Goal: Communication & Community: Answer question/provide support

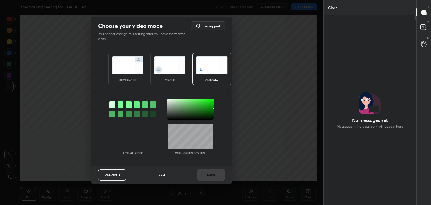
scroll to position [188, 91]
click at [119, 105] on div at bounding box center [120, 104] width 6 height 7
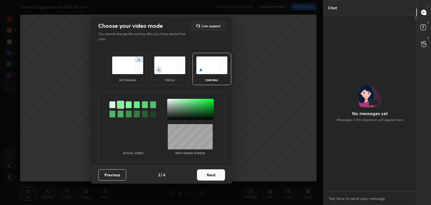
scroll to position [2, 2]
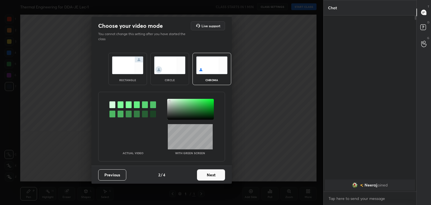
drag, startPoint x: 169, startPoint y: 101, endPoint x: 177, endPoint y: 105, distance: 9.3
click at [169, 101] on div at bounding box center [190, 109] width 47 height 21
click at [217, 176] on button "Next" at bounding box center [211, 174] width 28 height 11
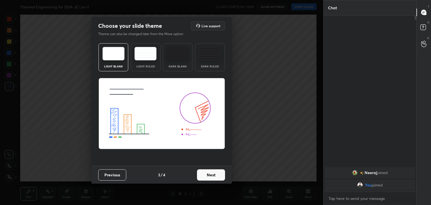
click at [222, 175] on button "Next" at bounding box center [211, 174] width 28 height 11
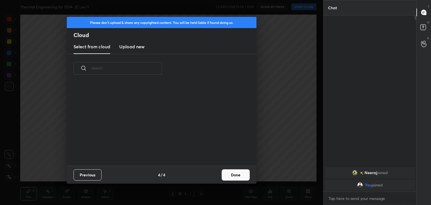
click at [239, 175] on button "Done" at bounding box center [235, 174] width 28 height 11
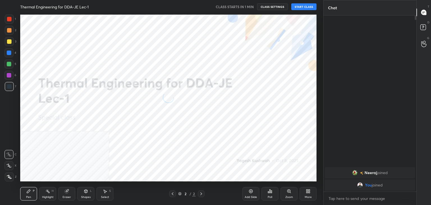
click at [11, 175] on icon at bounding box center [9, 177] width 5 height 4
click at [311, 195] on div "More" at bounding box center [307, 193] width 17 height 13
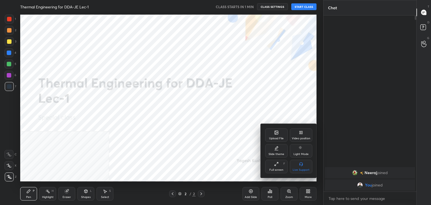
click at [303, 133] on div "Video position" at bounding box center [301, 134] width 22 height 13
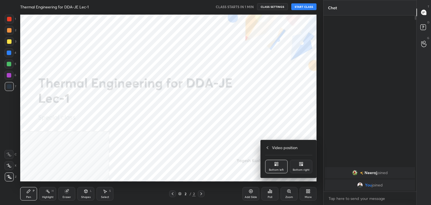
drag, startPoint x: 299, startPoint y: 166, endPoint x: 294, endPoint y: 165, distance: 5.4
click at [299, 166] on div "Bottom right" at bounding box center [301, 165] width 22 height 13
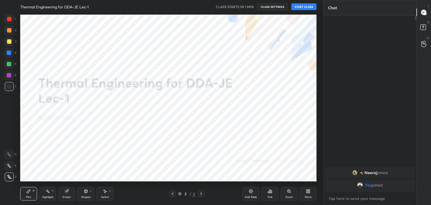
click at [85, 190] on icon at bounding box center [85, 190] width 3 height 3
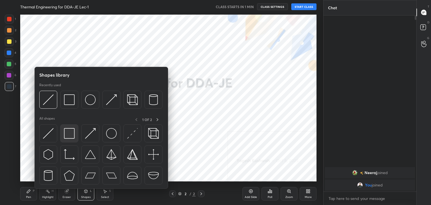
click at [70, 136] on img at bounding box center [69, 133] width 11 height 11
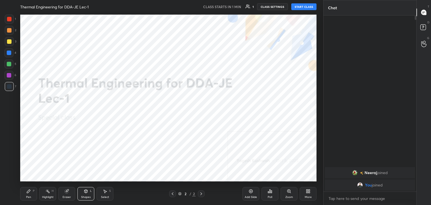
click at [305, 6] on button "START CLASS" at bounding box center [303, 6] width 25 height 7
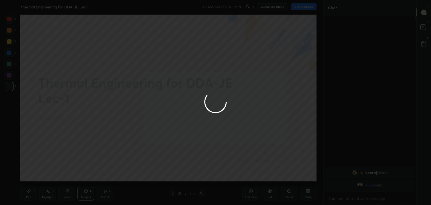
type textarea "x"
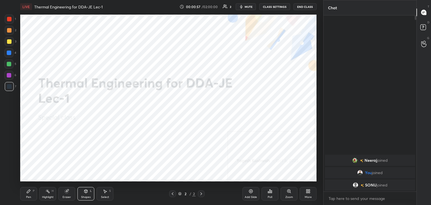
click at [311, 193] on div "More" at bounding box center [307, 193] width 17 height 13
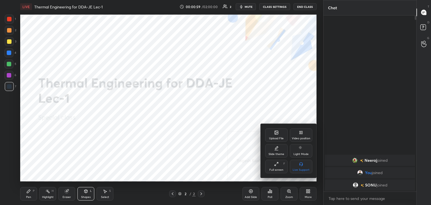
click at [272, 133] on div "Upload File" at bounding box center [276, 134] width 22 height 13
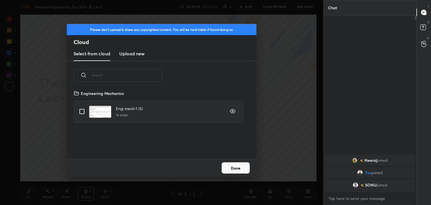
click at [129, 54] on h3 "Upload new" at bounding box center [131, 53] width 25 height 7
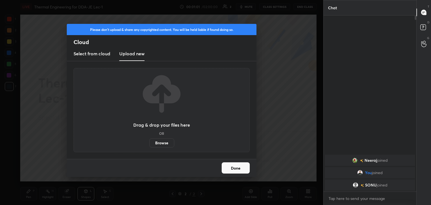
click at [161, 142] on label "Browse" at bounding box center [161, 142] width 25 height 9
click at [149, 142] on input "Browse" at bounding box center [149, 142] width 0 height 9
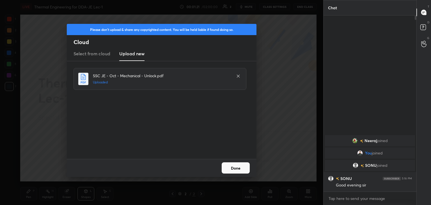
click at [235, 165] on button "Done" at bounding box center [235, 167] width 28 height 11
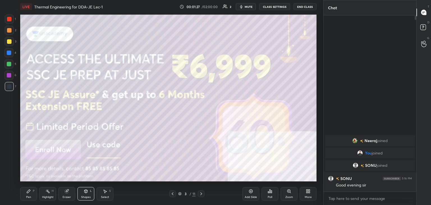
click at [201, 192] on icon at bounding box center [201, 193] width 4 height 4
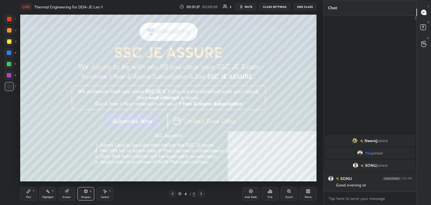
click at [201, 192] on icon at bounding box center [201, 193] width 4 height 4
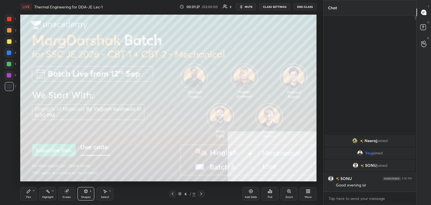
click at [201, 192] on icon at bounding box center [201, 193] width 4 height 4
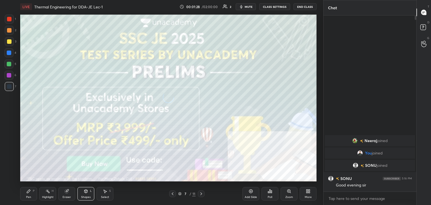
click at [201, 192] on icon at bounding box center [201, 193] width 4 height 4
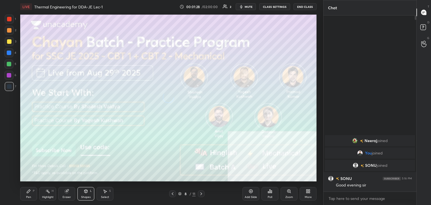
click at [201, 192] on icon at bounding box center [201, 193] width 4 height 4
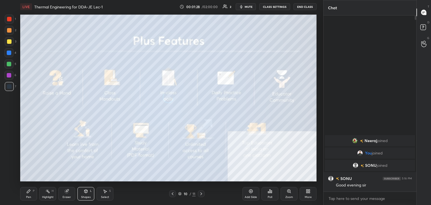
click at [201, 192] on icon at bounding box center [201, 193] width 4 height 4
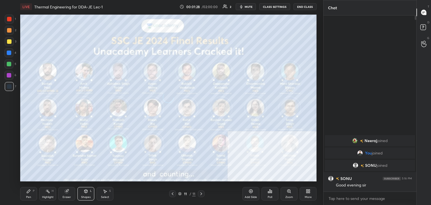
click at [201, 192] on icon at bounding box center [201, 193] width 4 height 4
click at [309, 193] on div "More" at bounding box center [307, 193] width 17 height 13
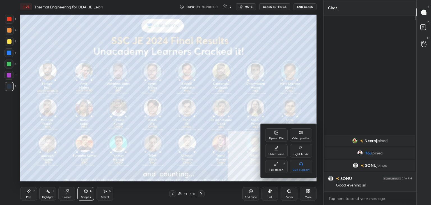
click at [275, 135] on icon at bounding box center [276, 132] width 4 height 4
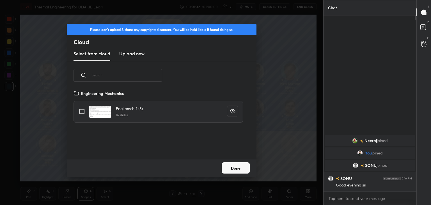
scroll to position [69, 180]
click at [126, 54] on h3 "Upload new" at bounding box center [131, 53] width 25 height 7
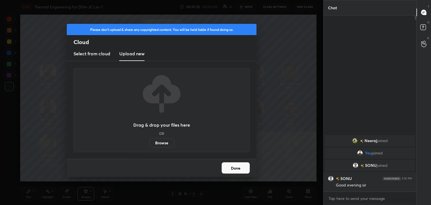
click at [163, 142] on label "Browse" at bounding box center [161, 142] width 25 height 9
click at [149, 142] on input "Browse" at bounding box center [149, 142] width 0 height 9
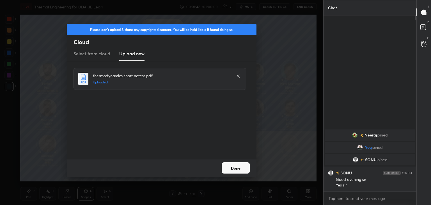
click at [232, 166] on button "Done" at bounding box center [235, 167] width 28 height 11
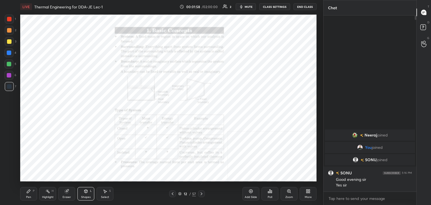
click at [8, 41] on div at bounding box center [9, 41] width 4 height 4
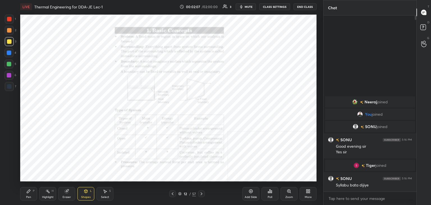
click at [45, 193] on div "Highlight H" at bounding box center [47, 193] width 17 height 13
click at [172, 194] on icon at bounding box center [172, 193] width 4 height 4
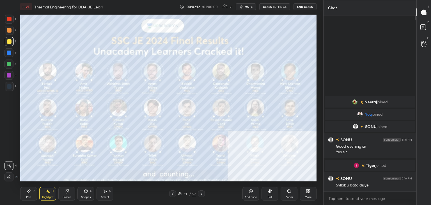
click at [173, 193] on icon at bounding box center [172, 193] width 4 height 4
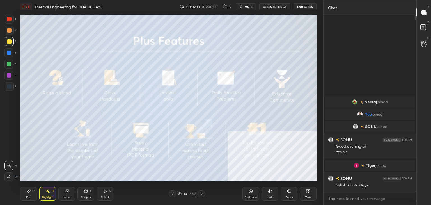
click at [174, 193] on icon at bounding box center [172, 193] width 4 height 4
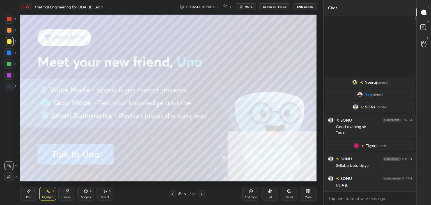
click at [201, 193] on icon at bounding box center [201, 193] width 2 height 3
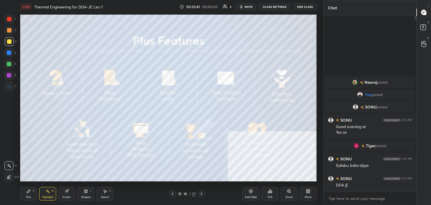
click at [201, 193] on icon at bounding box center [201, 193] width 2 height 3
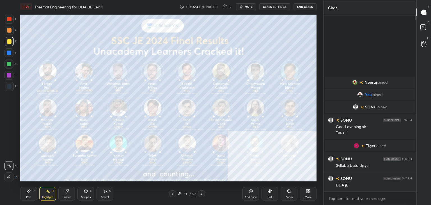
click at [201, 193] on icon at bounding box center [201, 193] width 2 height 3
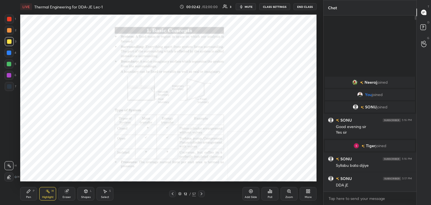
click at [201, 193] on icon at bounding box center [201, 193] width 4 height 4
click at [200, 193] on icon at bounding box center [201, 193] width 4 height 4
click at [172, 193] on icon at bounding box center [173, 193] width 2 height 3
click at [172, 194] on icon at bounding box center [173, 193] width 2 height 3
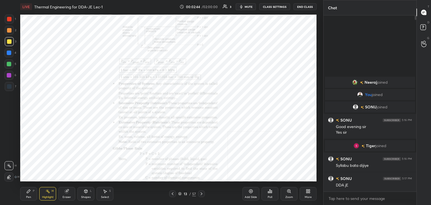
click at [172, 194] on icon at bounding box center [172, 193] width 4 height 4
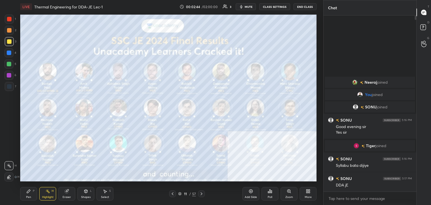
click at [172, 194] on icon at bounding box center [173, 193] width 2 height 3
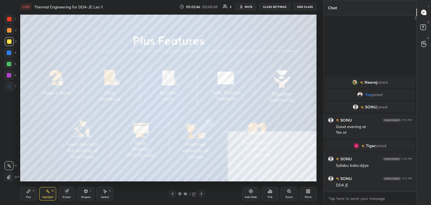
click at [172, 193] on icon at bounding box center [172, 193] width 4 height 4
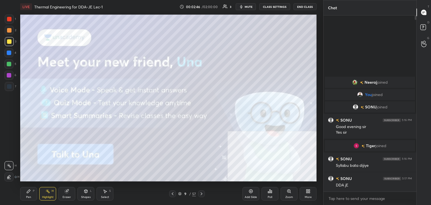
click at [173, 193] on icon at bounding box center [172, 193] width 4 height 4
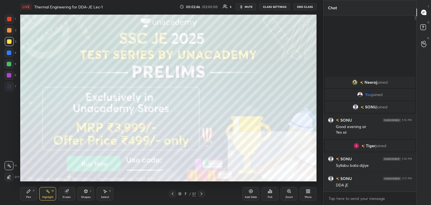
click at [172, 193] on icon at bounding box center [172, 193] width 4 height 4
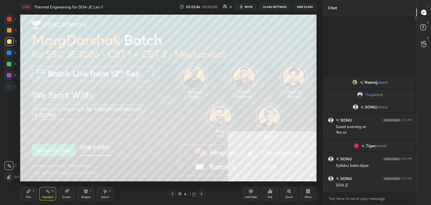
click at [172, 193] on icon at bounding box center [172, 193] width 4 height 4
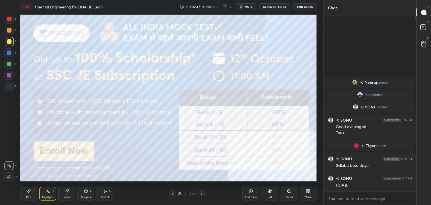
click at [172, 193] on icon at bounding box center [172, 193] width 4 height 4
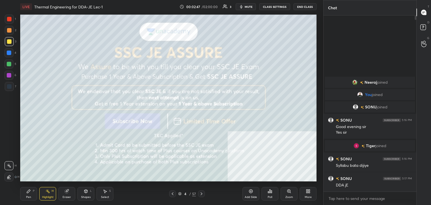
click at [172, 193] on icon at bounding box center [172, 193] width 4 height 4
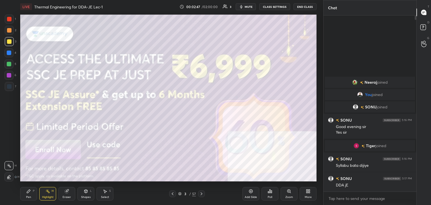
click at [172, 193] on icon at bounding box center [173, 193] width 2 height 3
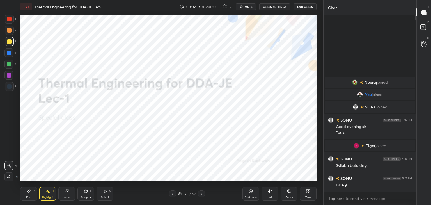
click at [310, 191] on div "More" at bounding box center [307, 193] width 17 height 13
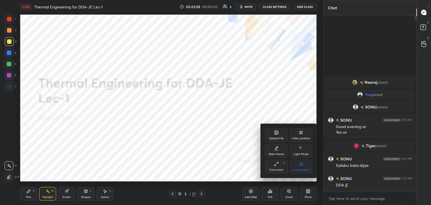
click at [279, 138] on div "Upload File" at bounding box center [276, 138] width 15 height 3
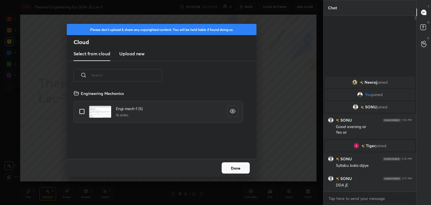
click at [132, 54] on h3 "Upload new" at bounding box center [131, 53] width 25 height 7
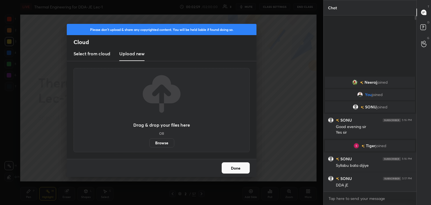
click at [161, 142] on label "Browse" at bounding box center [161, 142] width 25 height 9
click at [149, 142] on input "Browse" at bounding box center [149, 142] width 0 height 9
click at [229, 168] on button "Done" at bounding box center [235, 167] width 28 height 11
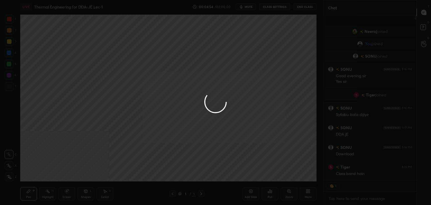
scroll to position [2, 2]
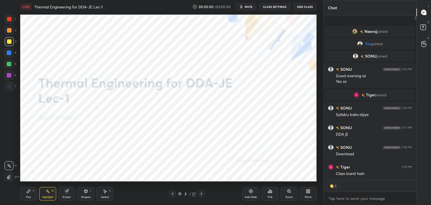
drag, startPoint x: 47, startPoint y: 193, endPoint x: 52, endPoint y: 191, distance: 5.4
click at [47, 193] on icon at bounding box center [47, 191] width 4 height 4
click at [50, 190] on div "Highlight H" at bounding box center [47, 193] width 17 height 13
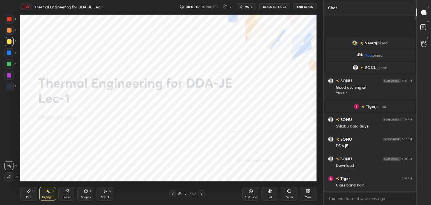
scroll to position [174, 91]
click at [306, 192] on icon at bounding box center [306, 191] width 1 height 1
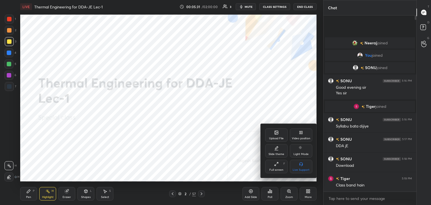
click at [201, 194] on div at bounding box center [215, 102] width 431 height 205
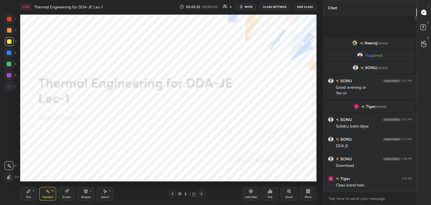
click at [200, 194] on icon at bounding box center [201, 193] width 4 height 4
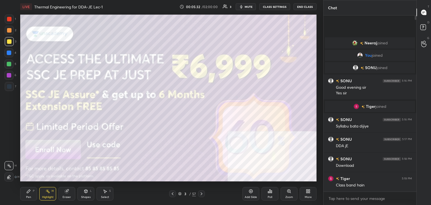
click at [201, 193] on icon at bounding box center [201, 193] width 4 height 4
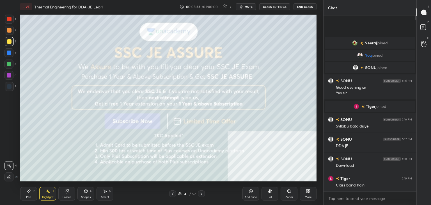
click at [201, 193] on icon at bounding box center [201, 193] width 4 height 4
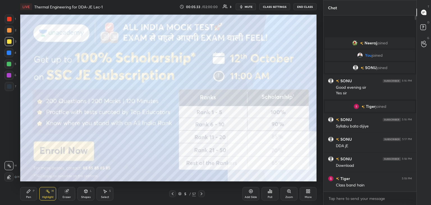
click at [201, 193] on icon at bounding box center [201, 193] width 4 height 4
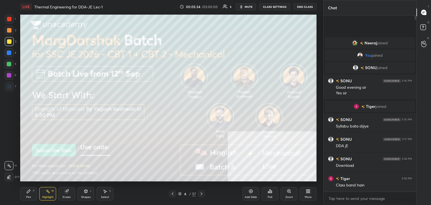
click at [201, 193] on icon at bounding box center [201, 193] width 4 height 4
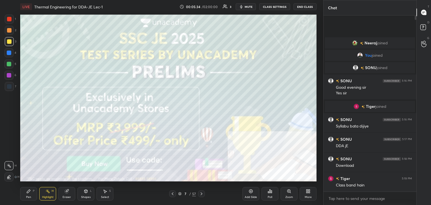
click at [201, 193] on icon at bounding box center [201, 193] width 4 height 4
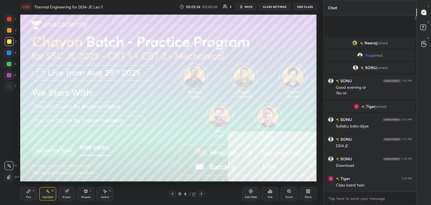
click at [200, 193] on icon at bounding box center [201, 193] width 4 height 4
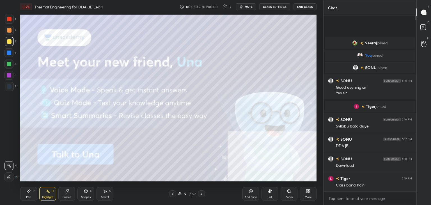
click at [200, 193] on icon at bounding box center [201, 193] width 4 height 4
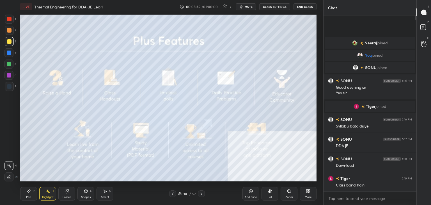
click at [200, 194] on icon at bounding box center [201, 193] width 4 height 4
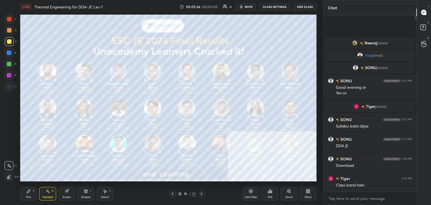
click at [200, 194] on icon at bounding box center [201, 193] width 4 height 4
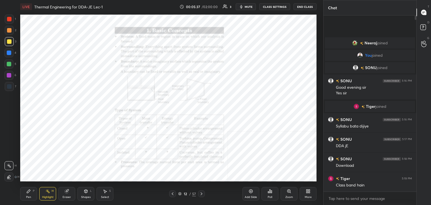
click at [307, 193] on icon at bounding box center [306, 191] width 1 height 1
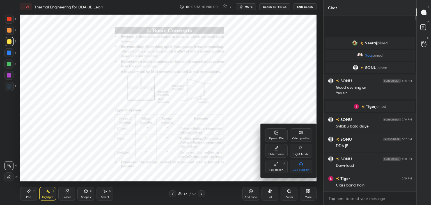
click at [172, 193] on div at bounding box center [215, 102] width 431 height 205
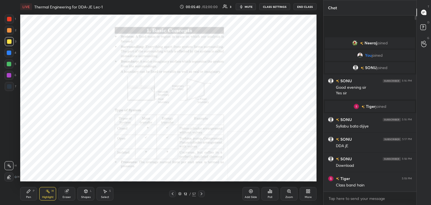
click at [173, 193] on icon at bounding box center [172, 193] width 4 height 4
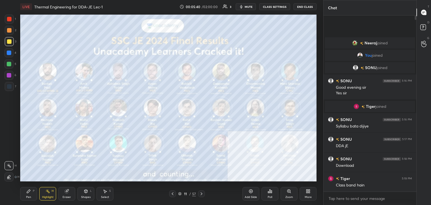
click at [309, 191] on icon at bounding box center [308, 191] width 4 height 4
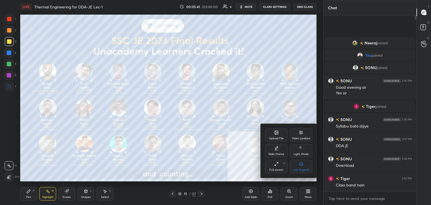
click at [280, 137] on div "Upload File" at bounding box center [276, 138] width 15 height 3
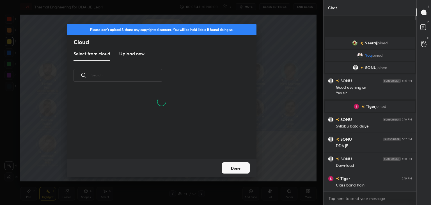
scroll to position [42, 180]
click at [127, 54] on h3 "Upload new" at bounding box center [131, 53] width 25 height 7
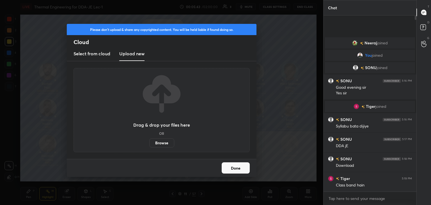
click at [162, 142] on label "Browse" at bounding box center [161, 142] width 25 height 9
click at [149, 142] on input "Browse" at bounding box center [149, 142] width 0 height 9
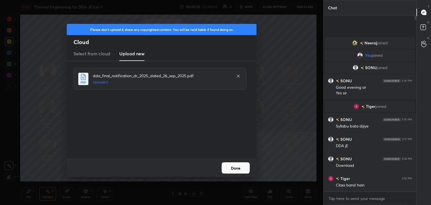
click at [233, 168] on button "Done" at bounding box center [235, 167] width 28 height 11
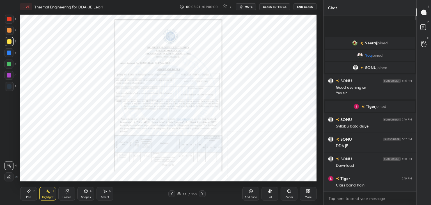
click at [85, 194] on div "Shapes L" at bounding box center [85, 193] width 17 height 13
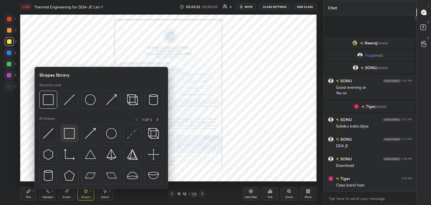
click at [75, 135] on div at bounding box center [69, 133] width 18 height 18
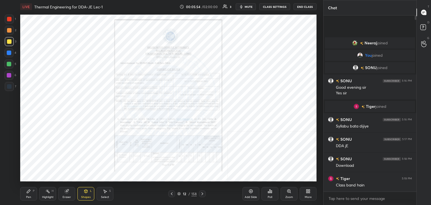
click at [290, 193] on div "Zoom" at bounding box center [288, 193] width 17 height 13
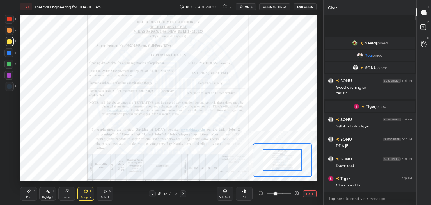
drag, startPoint x: 297, startPoint y: 193, endPoint x: 294, endPoint y: 193, distance: 3.1
click at [297, 193] on icon at bounding box center [297, 193] width 6 height 6
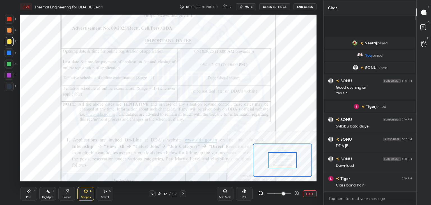
click at [180, 193] on div at bounding box center [182, 193] width 7 height 7
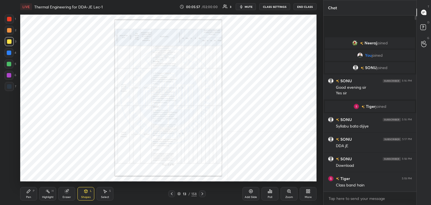
click at [203, 192] on icon at bounding box center [202, 193] width 4 height 4
click at [204, 192] on icon at bounding box center [202, 193] width 4 height 4
click at [203, 193] on icon at bounding box center [202, 193] width 4 height 4
click at [201, 193] on icon at bounding box center [202, 193] width 4 height 4
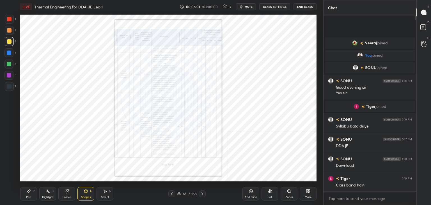
click at [203, 194] on icon at bounding box center [202, 193] width 4 height 4
click at [203, 195] on icon at bounding box center [202, 193] width 4 height 4
click at [203, 195] on div at bounding box center [202, 193] width 7 height 7
click at [203, 196] on div at bounding box center [202, 193] width 7 height 7
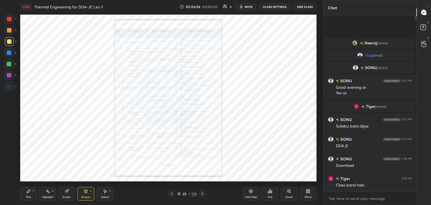
click at [202, 193] on icon at bounding box center [202, 193] width 4 height 4
click at [201, 193] on icon at bounding box center [202, 193] width 4 height 4
click at [201, 194] on icon at bounding box center [202, 193] width 4 height 4
click at [202, 194] on icon at bounding box center [202, 193] width 4 height 4
click at [201, 194] on icon at bounding box center [202, 193] width 4 height 4
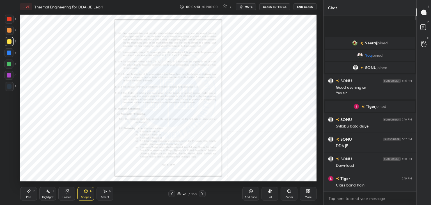
click at [201, 194] on icon at bounding box center [202, 193] width 4 height 4
click at [202, 194] on icon at bounding box center [202, 193] width 2 height 3
click at [202, 194] on icon at bounding box center [202, 193] width 4 height 4
click at [202, 195] on icon at bounding box center [202, 193] width 4 height 4
click at [201, 193] on icon at bounding box center [202, 193] width 4 height 4
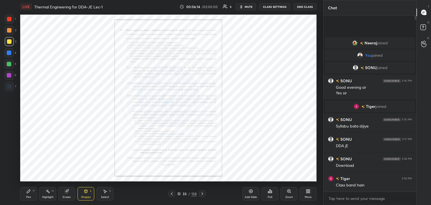
click at [202, 193] on icon at bounding box center [202, 193] width 4 height 4
click at [203, 194] on icon at bounding box center [202, 193] width 4 height 4
click at [202, 194] on icon at bounding box center [202, 193] width 4 height 4
click at [203, 194] on icon at bounding box center [202, 193] width 4 height 4
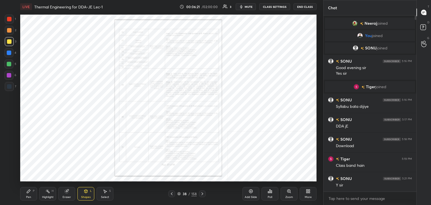
click at [202, 194] on icon at bounding box center [202, 193] width 4 height 4
click at [202, 193] on icon at bounding box center [202, 193] width 4 height 4
click at [201, 193] on icon at bounding box center [202, 193] width 4 height 4
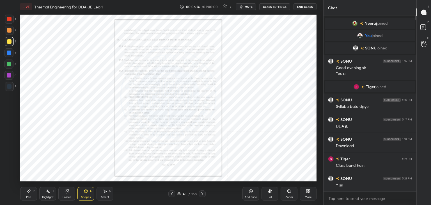
click at [202, 193] on icon at bounding box center [202, 193] width 4 height 4
click at [202, 194] on icon at bounding box center [202, 193] width 4 height 4
click at [202, 193] on icon at bounding box center [202, 193] width 4 height 4
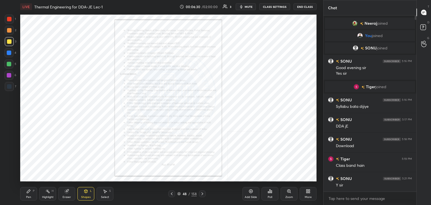
click at [202, 193] on icon at bounding box center [202, 193] width 4 height 4
click at [202, 193] on icon at bounding box center [202, 193] width 2 height 3
click at [202, 193] on icon at bounding box center [202, 193] width 4 height 4
click at [202, 193] on icon at bounding box center [202, 193] width 2 height 3
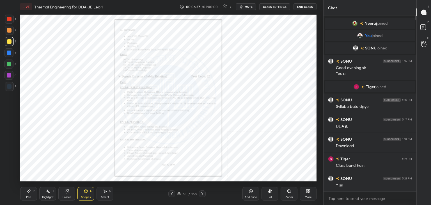
click at [203, 194] on icon at bounding box center [202, 193] width 4 height 4
click at [202, 194] on icon at bounding box center [202, 193] width 4 height 4
click at [203, 194] on icon at bounding box center [202, 193] width 4 height 4
click at [202, 193] on icon at bounding box center [202, 193] width 2 height 3
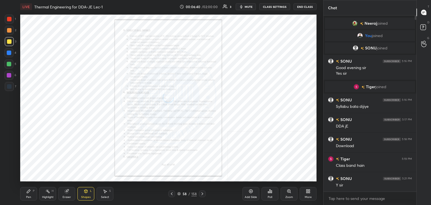
click at [202, 193] on icon at bounding box center [202, 193] width 4 height 4
click at [202, 194] on icon at bounding box center [202, 193] width 4 height 4
click at [202, 193] on icon at bounding box center [202, 193] width 4 height 4
click at [202, 194] on icon at bounding box center [202, 193] width 2 height 3
click at [202, 194] on icon at bounding box center [202, 193] width 4 height 4
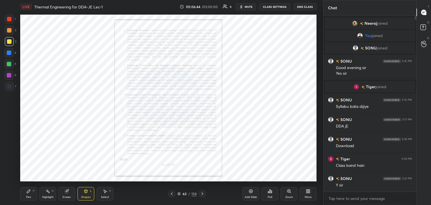
click at [202, 193] on icon at bounding box center [202, 193] width 4 height 4
click at [202, 194] on icon at bounding box center [202, 193] width 2 height 3
click at [202, 194] on icon at bounding box center [202, 193] width 4 height 4
click at [202, 194] on icon at bounding box center [202, 193] width 2 height 3
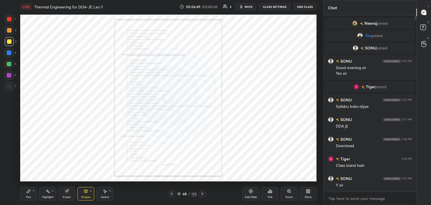
click at [202, 194] on icon at bounding box center [202, 193] width 2 height 3
click at [202, 194] on icon at bounding box center [202, 193] width 4 height 4
click at [202, 194] on icon at bounding box center [202, 193] width 2 height 3
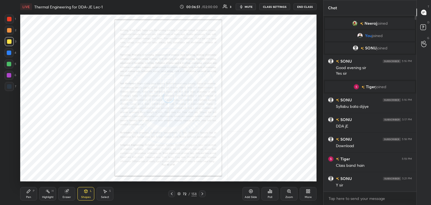
click at [202, 193] on icon at bounding box center [202, 193] width 2 height 3
click at [172, 192] on icon at bounding box center [171, 193] width 4 height 4
click at [290, 193] on icon at bounding box center [288, 191] width 4 height 4
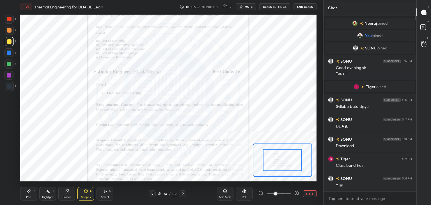
click at [294, 193] on icon at bounding box center [297, 193] width 6 height 6
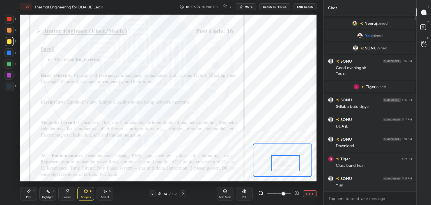
drag, startPoint x: 277, startPoint y: 166, endPoint x: 280, endPoint y: 168, distance: 3.8
click at [280, 168] on div at bounding box center [285, 163] width 29 height 16
click at [184, 193] on icon at bounding box center [183, 193] width 4 height 4
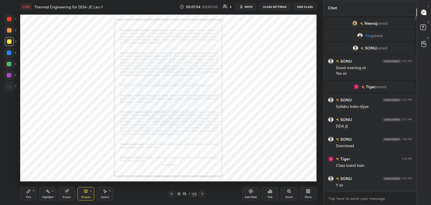
click at [202, 193] on icon at bounding box center [202, 193] width 2 height 3
click at [288, 193] on div "Zoom" at bounding box center [288, 193] width 17 height 13
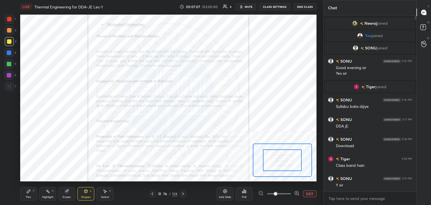
click at [295, 193] on icon at bounding box center [297, 193] width 4 height 4
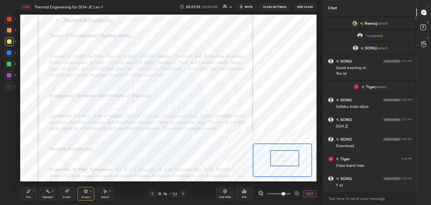
drag, startPoint x: 284, startPoint y: 157, endPoint x: 279, endPoint y: 151, distance: 8.4
click at [286, 157] on div at bounding box center [284, 158] width 29 height 16
click at [9, 18] on div at bounding box center [9, 19] width 4 height 4
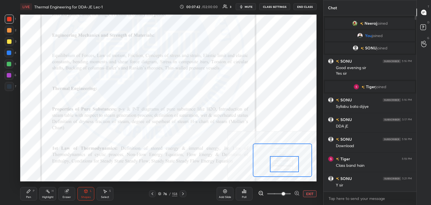
drag, startPoint x: 278, startPoint y: 168, endPoint x: 272, endPoint y: 165, distance: 6.4
click at [279, 170] on div at bounding box center [284, 164] width 29 height 16
click at [181, 194] on icon at bounding box center [183, 193] width 4 height 4
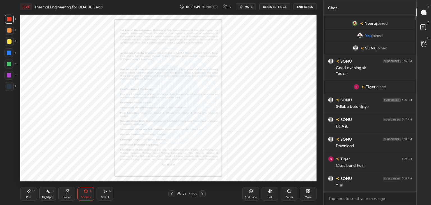
click at [292, 195] on div "Zoom" at bounding box center [288, 193] width 17 height 13
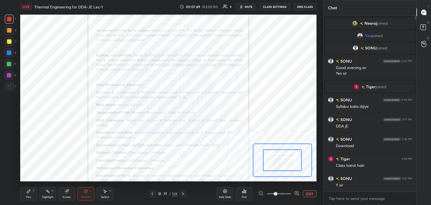
click at [295, 193] on icon at bounding box center [297, 193] width 4 height 4
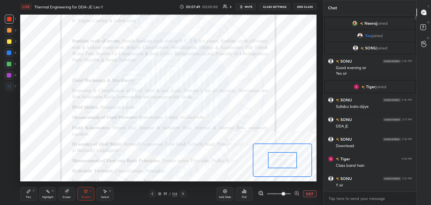
drag, startPoint x: 296, startPoint y: 193, endPoint x: 291, endPoint y: 189, distance: 7.0
click at [296, 193] on icon at bounding box center [297, 193] width 6 height 6
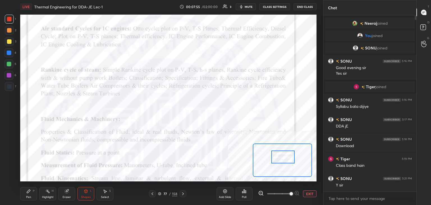
drag, startPoint x: 283, startPoint y: 164, endPoint x: 281, endPoint y: 160, distance: 4.6
click at [283, 161] on div at bounding box center [282, 156] width 23 height 13
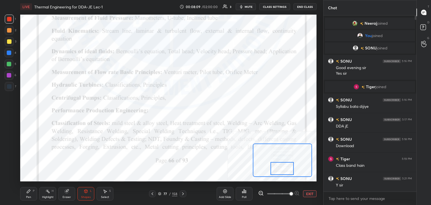
drag, startPoint x: 287, startPoint y: 161, endPoint x: 285, endPoint y: 169, distance: 8.2
click at [286, 173] on div at bounding box center [281, 168] width 23 height 13
drag, startPoint x: 182, startPoint y: 193, endPoint x: 176, endPoint y: 190, distance: 6.5
click at [182, 193] on icon at bounding box center [183, 193] width 4 height 4
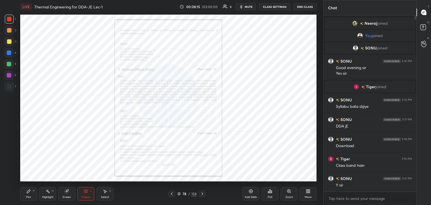
drag, startPoint x: 171, startPoint y: 193, endPoint x: 167, endPoint y: 186, distance: 9.0
click at [172, 193] on icon at bounding box center [171, 193] width 4 height 4
click at [287, 191] on icon at bounding box center [288, 191] width 4 height 4
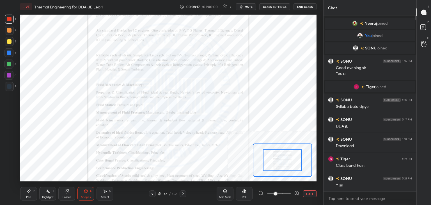
click at [294, 192] on icon at bounding box center [297, 193] width 6 height 6
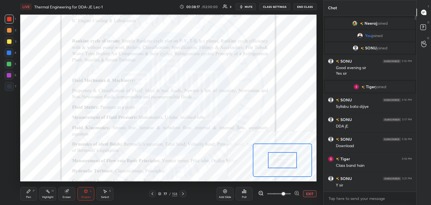
click at [295, 192] on icon at bounding box center [297, 193] width 6 height 6
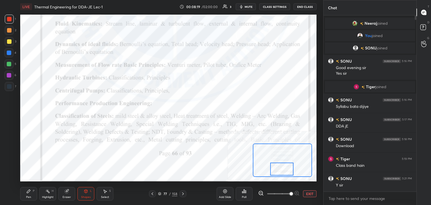
drag, startPoint x: 279, startPoint y: 164, endPoint x: 271, endPoint y: 168, distance: 8.1
click at [278, 172] on div at bounding box center [281, 168] width 23 height 13
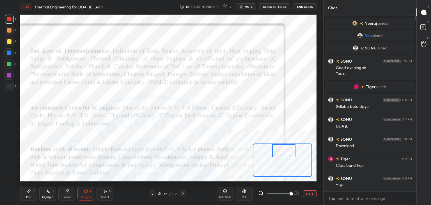
drag, startPoint x: 284, startPoint y: 168, endPoint x: 286, endPoint y: 151, distance: 17.2
click at [286, 150] on div at bounding box center [283, 150] width 23 height 13
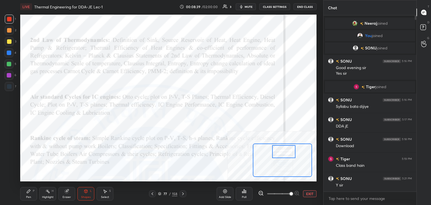
click at [259, 192] on icon at bounding box center [261, 193] width 6 height 6
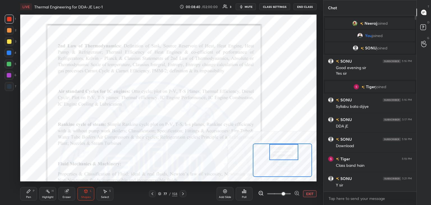
click at [259, 193] on icon at bounding box center [261, 193] width 6 height 6
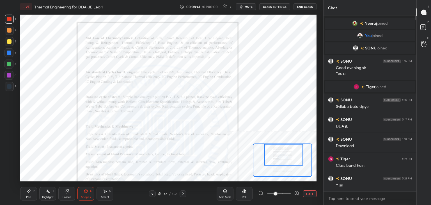
click at [260, 193] on div at bounding box center [278, 193] width 41 height 7
click at [160, 194] on icon at bounding box center [159, 193] width 3 height 3
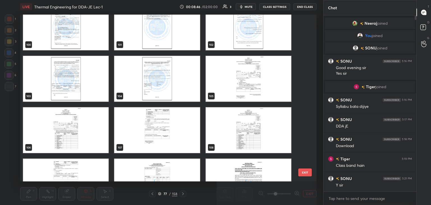
scroll to position [1701, 0]
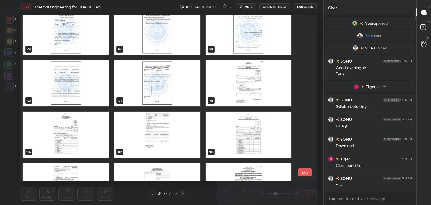
click at [244, 79] on img "grid" at bounding box center [247, 83] width 85 height 46
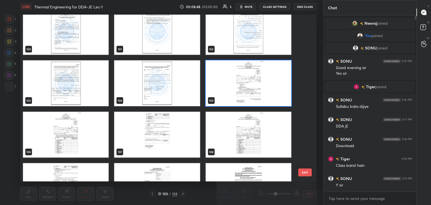
click at [244, 80] on img "grid" at bounding box center [247, 83] width 85 height 46
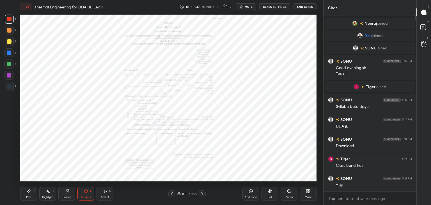
click at [244, 80] on img "grid" at bounding box center [247, 83] width 85 height 46
drag, startPoint x: 181, startPoint y: 192, endPoint x: 183, endPoint y: 181, distance: 11.5
click at [180, 192] on div "105 / 158" at bounding box center [186, 193] width 19 height 5
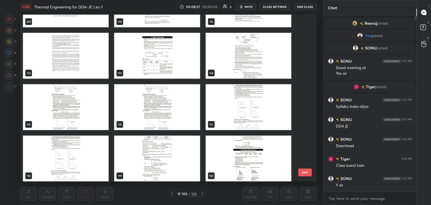
scroll to position [1882, 0]
click at [152, 70] on img "grid" at bounding box center [156, 56] width 85 height 46
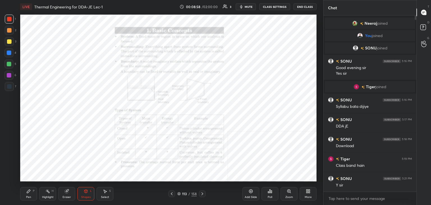
click at [152, 71] on img "grid" at bounding box center [156, 56] width 85 height 46
click at [46, 193] on icon at bounding box center [47, 191] width 4 height 4
click at [178, 194] on icon at bounding box center [178, 193] width 3 height 1
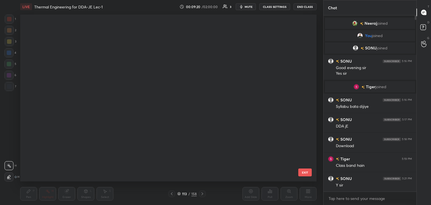
scroll to position [165, 293]
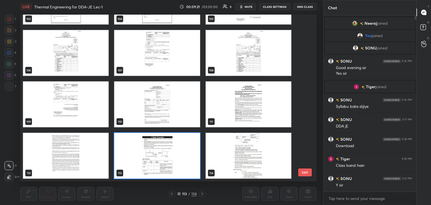
click at [177, 194] on icon at bounding box center [178, 193] width 3 height 3
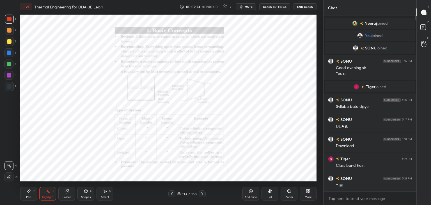
click at [179, 195] on div "113 / 158" at bounding box center [186, 193] width 37 height 7
drag, startPoint x: 178, startPoint y: 193, endPoint x: 182, endPoint y: 188, distance: 6.5
click at [178, 193] on icon at bounding box center [178, 193] width 3 height 3
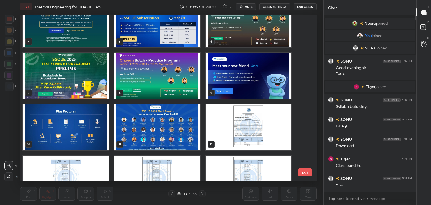
scroll to position [0, 0]
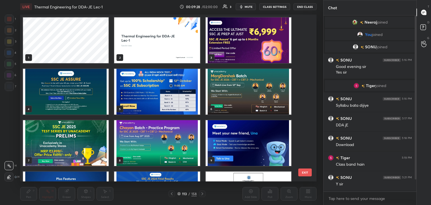
click at [221, 43] on img "grid" at bounding box center [247, 40] width 85 height 46
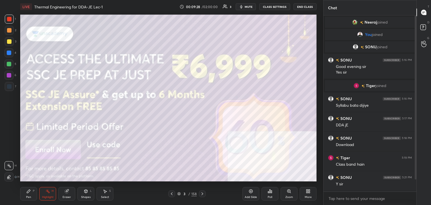
click at [221, 43] on img "grid" at bounding box center [247, 40] width 85 height 46
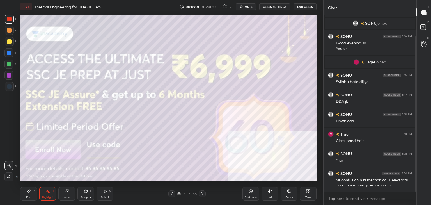
drag, startPoint x: 415, startPoint y: 105, endPoint x: 414, endPoint y: 110, distance: 5.9
click at [415, 111] on div at bounding box center [415, 113] width 2 height 155
click at [85, 190] on icon at bounding box center [85, 190] width 3 height 3
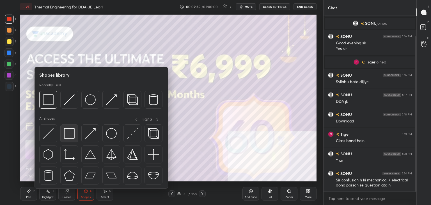
click at [69, 126] on div at bounding box center [69, 133] width 18 height 18
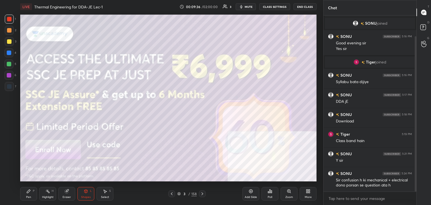
click at [15, 43] on div "3" at bounding box center [10, 41] width 11 height 9
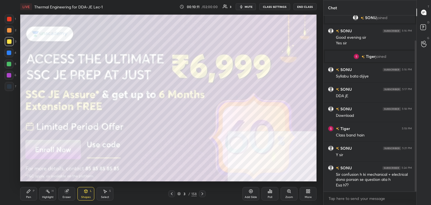
drag, startPoint x: 33, startPoint y: 195, endPoint x: 35, endPoint y: 192, distance: 3.6
click at [33, 195] on div "Pen P" at bounding box center [28, 193] width 17 height 13
click at [201, 193] on icon at bounding box center [202, 193] width 4 height 4
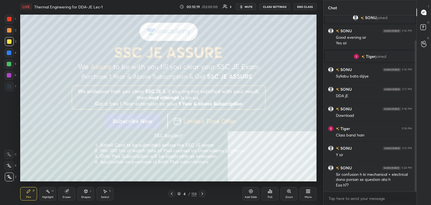
click at [86, 192] on icon at bounding box center [85, 190] width 3 height 3
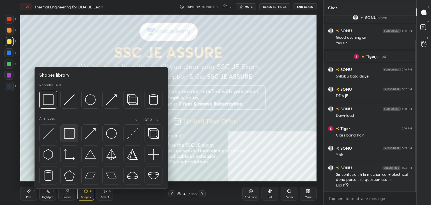
click at [72, 133] on img at bounding box center [69, 133] width 11 height 11
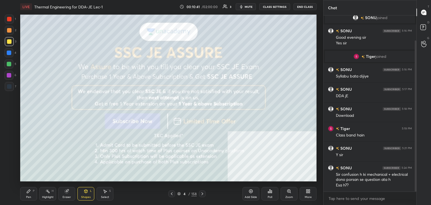
click at [202, 192] on icon at bounding box center [202, 193] width 4 height 4
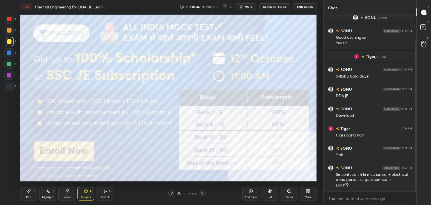
click at [11, 18] on div at bounding box center [9, 19] width 4 height 4
click at [9, 84] on div at bounding box center [9, 86] width 4 height 4
click at [13, 41] on div at bounding box center [9, 41] width 9 height 9
click at [202, 194] on icon at bounding box center [202, 193] width 2 height 3
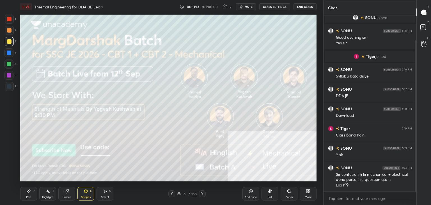
click at [29, 191] on icon at bounding box center [28, 190] width 3 height 3
click at [86, 195] on div "Shapes L" at bounding box center [85, 193] width 17 height 13
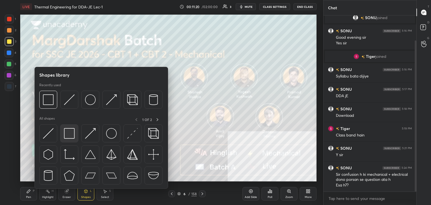
click at [75, 135] on div at bounding box center [69, 133] width 18 height 18
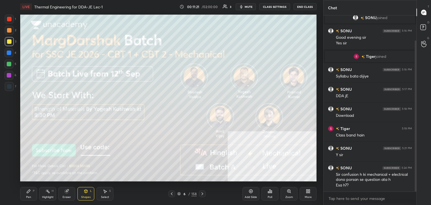
click at [202, 193] on icon at bounding box center [202, 193] width 2 height 3
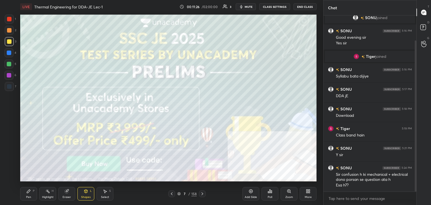
drag, startPoint x: 25, startPoint y: 191, endPoint x: 27, endPoint y: 188, distance: 4.0
click at [25, 191] on div "Pen P" at bounding box center [28, 193] width 17 height 13
click at [203, 192] on icon at bounding box center [202, 193] width 4 height 4
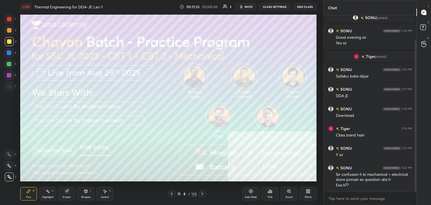
click at [81, 193] on div "Shapes L" at bounding box center [85, 193] width 17 height 13
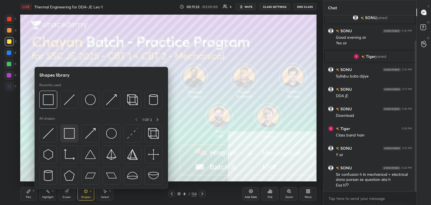
click at [74, 134] on img at bounding box center [69, 133] width 11 height 11
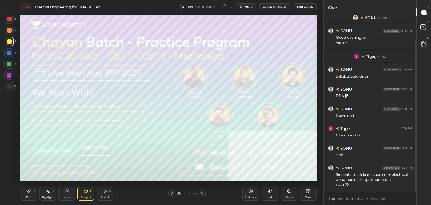
drag, startPoint x: 26, startPoint y: 197, endPoint x: 44, endPoint y: 182, distance: 23.9
click at [26, 197] on div "Pen" at bounding box center [28, 196] width 5 height 3
drag, startPoint x: 201, startPoint y: 194, endPoint x: 189, endPoint y: 191, distance: 12.2
click at [201, 194] on icon at bounding box center [202, 193] width 4 height 4
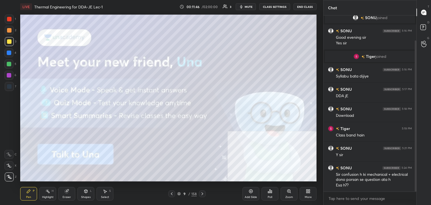
click at [85, 193] on div "Shapes L" at bounding box center [85, 193] width 17 height 13
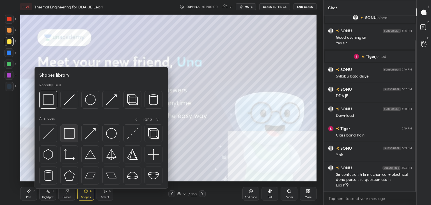
click at [70, 136] on img at bounding box center [69, 133] width 11 height 11
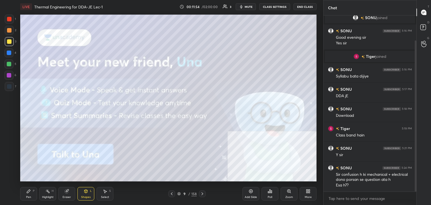
click at [46, 191] on icon at bounding box center [47, 191] width 4 height 4
click at [202, 193] on icon at bounding box center [202, 193] width 4 height 4
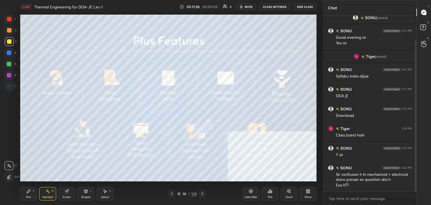
click at [86, 193] on icon at bounding box center [86, 191] width 4 height 4
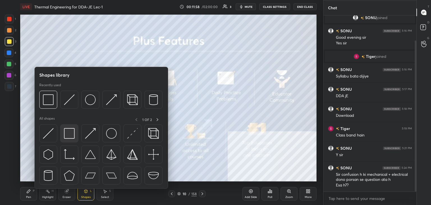
click at [71, 129] on img at bounding box center [69, 133] width 11 height 11
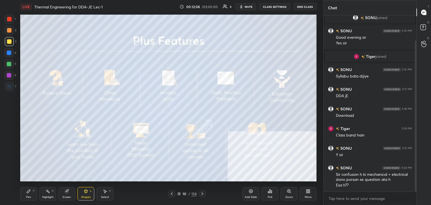
click at [201, 192] on icon at bounding box center [202, 193] width 4 height 4
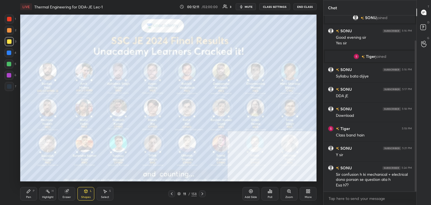
drag, startPoint x: 201, startPoint y: 193, endPoint x: 194, endPoint y: 190, distance: 7.4
click at [200, 193] on icon at bounding box center [202, 193] width 4 height 4
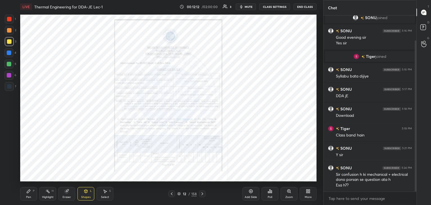
click at [202, 193] on icon at bounding box center [202, 193] width 4 height 4
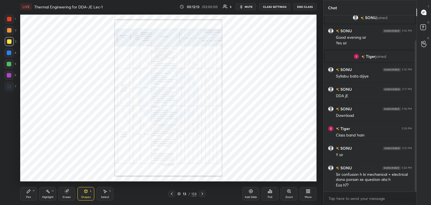
click at [180, 193] on icon at bounding box center [178, 193] width 3 height 3
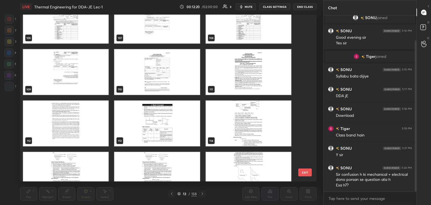
scroll to position [1819, 0]
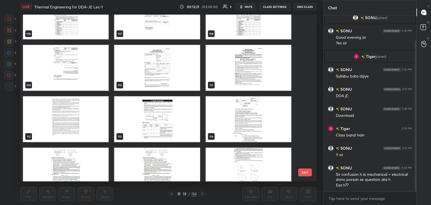
click at [168, 119] on img "grid" at bounding box center [156, 119] width 85 height 46
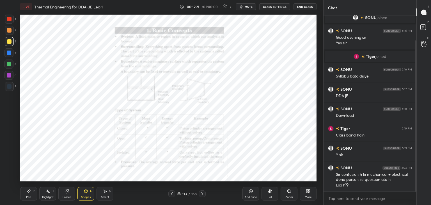
click at [168, 119] on img "grid" at bounding box center [156, 119] width 85 height 46
click at [10, 20] on div at bounding box center [9, 19] width 4 height 4
click at [289, 193] on icon at bounding box center [288, 191] width 4 height 4
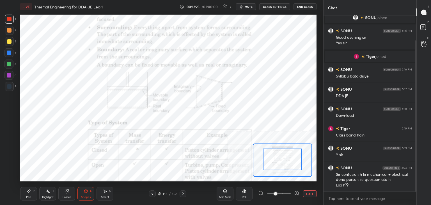
drag, startPoint x: 288, startPoint y: 153, endPoint x: 290, endPoint y: 149, distance: 4.0
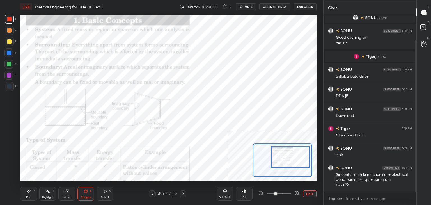
drag, startPoint x: 291, startPoint y: 151, endPoint x: 299, endPoint y: 149, distance: 7.7
click at [299, 149] on div at bounding box center [290, 157] width 39 height 22
drag, startPoint x: 48, startPoint y: 194, endPoint x: 48, endPoint y: 186, distance: 8.1
click at [48, 193] on div "Highlight H" at bounding box center [47, 193] width 17 height 13
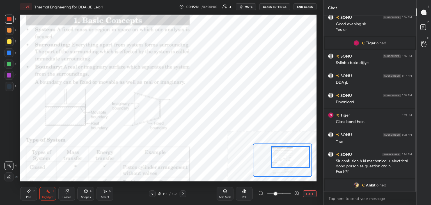
click at [9, 74] on div at bounding box center [9, 75] width 4 height 4
click at [28, 193] on div "Pen P" at bounding box center [28, 193] width 17 height 13
click at [87, 194] on div "Shapes L" at bounding box center [85, 193] width 17 height 13
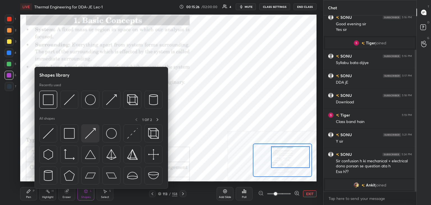
click at [90, 131] on img at bounding box center [90, 133] width 11 height 11
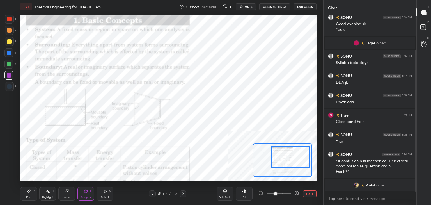
drag, startPoint x: 13, startPoint y: 62, endPoint x: 19, endPoint y: 59, distance: 6.7
click at [13, 62] on div at bounding box center [8, 63] width 9 height 9
drag, startPoint x: 29, startPoint y: 192, endPoint x: 30, endPoint y: 183, distance: 8.7
click at [29, 192] on icon at bounding box center [28, 191] width 4 height 4
drag, startPoint x: 85, startPoint y: 195, endPoint x: 84, endPoint y: 191, distance: 4.1
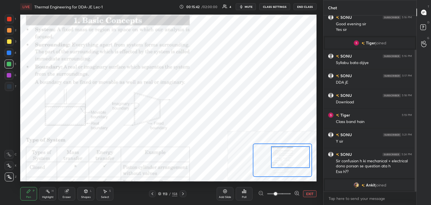
click at [85, 193] on div "Shapes L" at bounding box center [85, 193] width 17 height 13
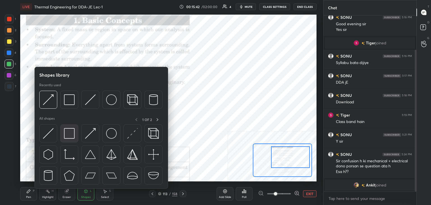
click at [72, 134] on img at bounding box center [69, 133] width 11 height 11
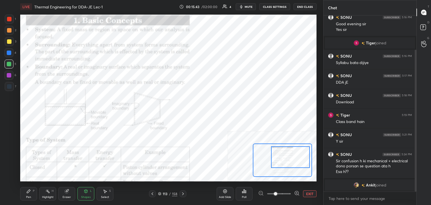
click at [11, 29] on div at bounding box center [9, 30] width 4 height 4
click at [11, 75] on div at bounding box center [8, 75] width 9 height 9
click at [45, 194] on div "Highlight H" at bounding box center [47, 193] width 17 height 13
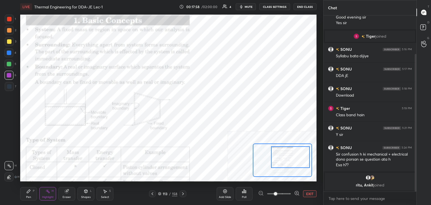
drag, startPoint x: 104, startPoint y: 192, endPoint x: 109, endPoint y: 182, distance: 10.5
click at [105, 191] on icon at bounding box center [105, 191] width 4 height 4
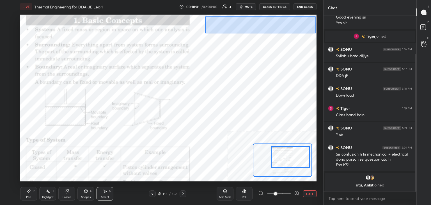
drag, startPoint x: 205, startPoint y: 17, endPoint x: 315, endPoint y: 33, distance: 111.4
click at [316, 34] on div "0 ° Undo Copy Duplicate Duplicate to new slide Delete Setting up your live clas…" at bounding box center [168, 97] width 300 height 169
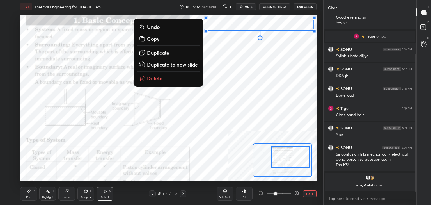
click at [154, 78] on p "Delete" at bounding box center [155, 78] width 16 height 7
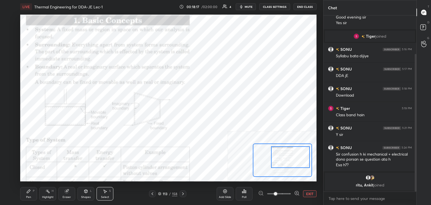
click at [87, 190] on icon at bounding box center [86, 191] width 4 height 4
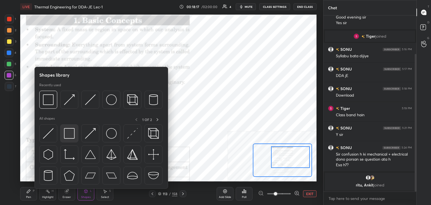
click at [76, 129] on div at bounding box center [69, 133] width 18 height 18
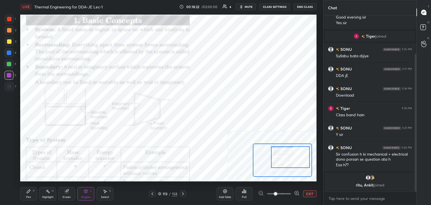
drag, startPoint x: 33, startPoint y: 191, endPoint x: 35, endPoint y: 186, distance: 4.8
click at [33, 191] on div "P" at bounding box center [34, 190] width 2 height 3
drag, startPoint x: 85, startPoint y: 193, endPoint x: 86, endPoint y: 189, distance: 4.4
click at [85, 193] on icon at bounding box center [86, 191] width 4 height 4
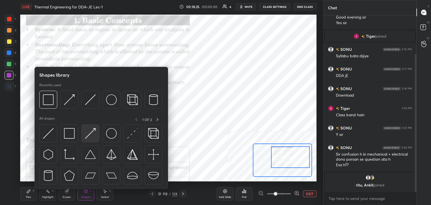
click at [91, 132] on img at bounding box center [90, 133] width 11 height 11
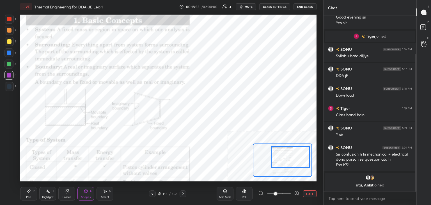
click at [9, 64] on div at bounding box center [9, 64] width 4 height 4
click at [10, 30] on div at bounding box center [9, 30] width 4 height 4
drag, startPoint x: 66, startPoint y: 192, endPoint x: 65, endPoint y: 184, distance: 8.2
click at [66, 191] on icon at bounding box center [67, 191] width 4 height 4
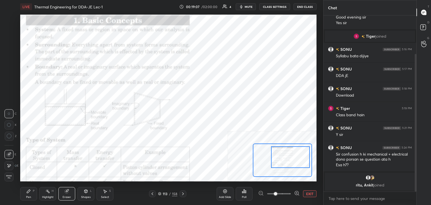
click at [92, 190] on div "Shapes L" at bounding box center [85, 193] width 17 height 13
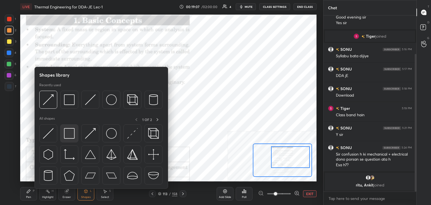
click at [64, 131] on img at bounding box center [69, 133] width 11 height 11
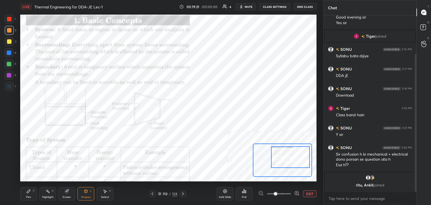
click at [10, 19] on div at bounding box center [9, 19] width 4 height 4
click at [53, 192] on div "Highlight H" at bounding box center [47, 193] width 17 height 13
drag, startPoint x: 100, startPoint y: 192, endPoint x: 100, endPoint y: 183, distance: 9.0
click at [100, 192] on div "Select S" at bounding box center [104, 193] width 17 height 13
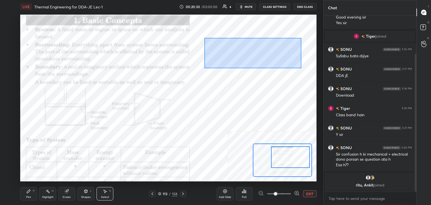
drag, startPoint x: 220, startPoint y: 51, endPoint x: 305, endPoint y: 69, distance: 86.9
click at [305, 69] on div "0 ° Undo Copy Duplicate Duplicate to new slide Delete" at bounding box center [106, 122] width 444 height 250
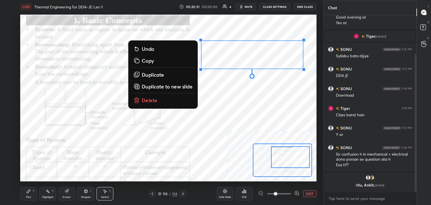
click at [167, 99] on button "Delete" at bounding box center [162, 100] width 63 height 10
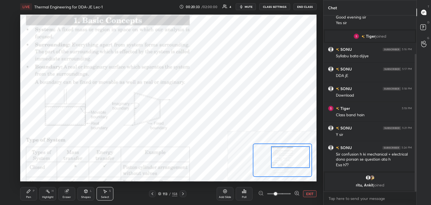
click at [46, 189] on icon at bounding box center [47, 191] width 4 height 4
drag, startPoint x: 87, startPoint y: 193, endPoint x: 86, endPoint y: 189, distance: 3.8
click at [87, 193] on icon at bounding box center [86, 191] width 4 height 4
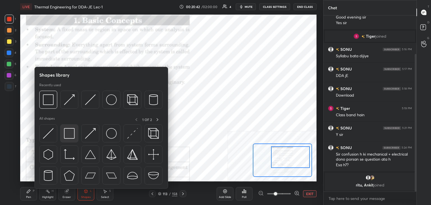
click at [68, 136] on img at bounding box center [69, 133] width 11 height 11
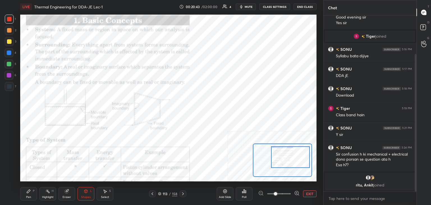
click at [13, 75] on div at bounding box center [8, 75] width 9 height 9
drag, startPoint x: 48, startPoint y: 193, endPoint x: 50, endPoint y: 182, distance: 11.4
click at [47, 191] on icon at bounding box center [47, 191] width 4 height 4
click at [87, 193] on icon at bounding box center [86, 191] width 4 height 4
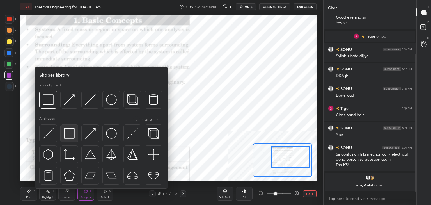
click at [70, 135] on img at bounding box center [69, 133] width 11 height 11
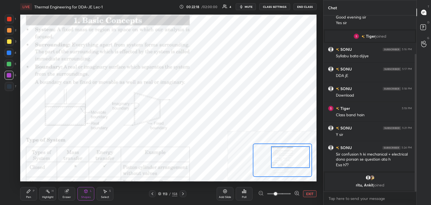
drag, startPoint x: 86, startPoint y: 193, endPoint x: 84, endPoint y: 190, distance: 3.4
click at [86, 193] on icon at bounding box center [86, 191] width 4 height 4
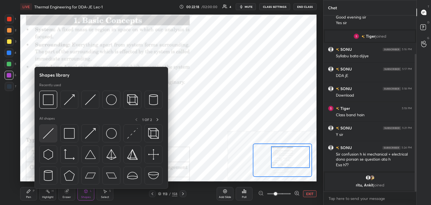
click at [53, 137] on img at bounding box center [48, 133] width 11 height 11
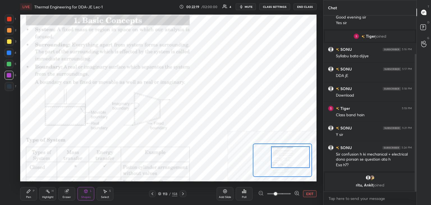
click at [11, 86] on div at bounding box center [9, 86] width 4 height 4
drag, startPoint x: 45, startPoint y: 191, endPoint x: 48, endPoint y: 186, distance: 5.5
click at [46, 191] on icon at bounding box center [47, 191] width 4 height 4
drag, startPoint x: 102, startPoint y: 190, endPoint x: 101, endPoint y: 185, distance: 4.5
click at [101, 189] on div "Select S" at bounding box center [104, 193] width 17 height 13
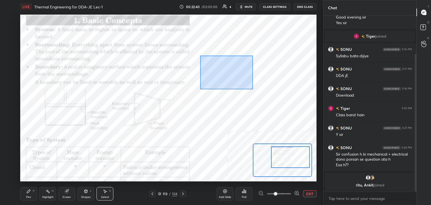
drag, startPoint x: 202, startPoint y: 62, endPoint x: 256, endPoint y: 90, distance: 60.6
click at [256, 90] on div "0 ° Undo Copy Duplicate Duplicate to new slide Delete" at bounding box center [106, 122] width 444 height 250
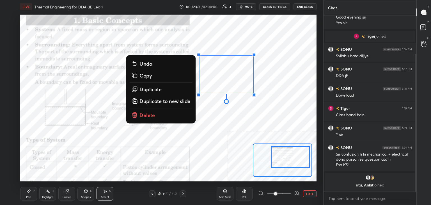
click at [158, 112] on button "Delete" at bounding box center [160, 115] width 63 height 10
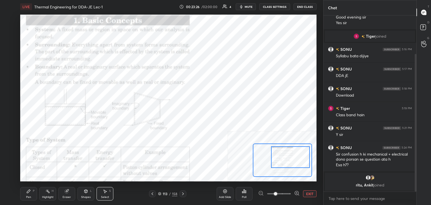
click at [47, 194] on div "Highlight H" at bounding box center [47, 193] width 17 height 13
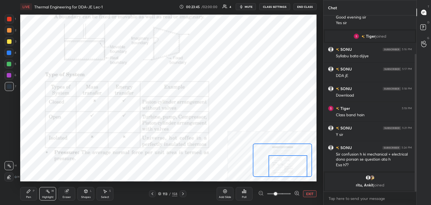
drag, startPoint x: 280, startPoint y: 165, endPoint x: 269, endPoint y: 171, distance: 12.3
click at [278, 176] on div at bounding box center [287, 166] width 39 height 22
click at [87, 194] on div "Shapes L" at bounding box center [85, 193] width 17 height 13
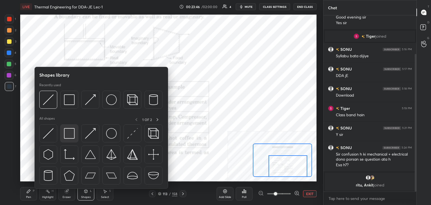
click at [70, 135] on img at bounding box center [69, 133] width 11 height 11
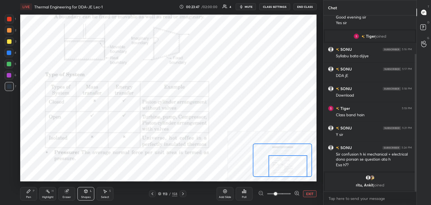
click at [10, 19] on div at bounding box center [9, 19] width 4 height 4
drag, startPoint x: 9, startPoint y: 75, endPoint x: 19, endPoint y: 75, distance: 9.8
click at [9, 75] on div at bounding box center [9, 75] width 4 height 4
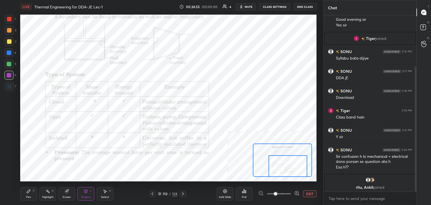
scroll to position [71, 0]
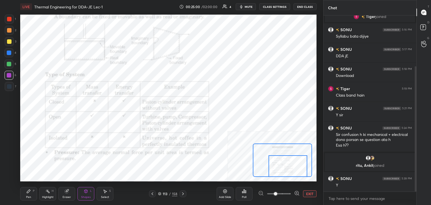
click at [45, 193] on div "Highlight H" at bounding box center [47, 193] width 17 height 13
drag, startPoint x: 71, startPoint y: 191, endPoint x: 74, endPoint y: 182, distance: 9.3
click at [71, 191] on div "Eraser" at bounding box center [66, 193] width 17 height 13
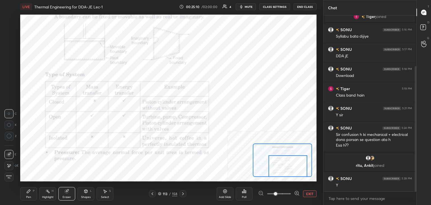
scroll to position [91, 0]
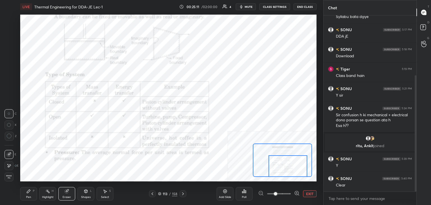
click at [91, 194] on div "Shapes L" at bounding box center [85, 193] width 17 height 13
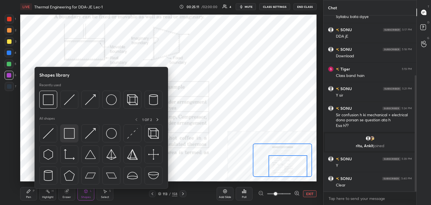
click at [71, 128] on img at bounding box center [69, 133] width 11 height 11
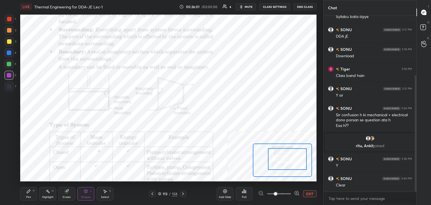
drag, startPoint x: 274, startPoint y: 158, endPoint x: 268, endPoint y: 148, distance: 11.1
click at [272, 150] on div at bounding box center [287, 159] width 39 height 22
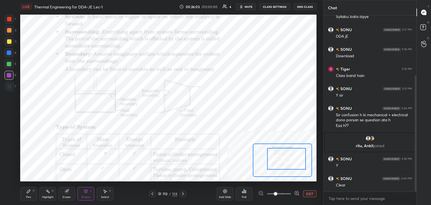
drag, startPoint x: 44, startPoint y: 195, endPoint x: 45, endPoint y: 191, distance: 3.9
click at [44, 194] on div "Highlight H" at bounding box center [47, 193] width 17 height 13
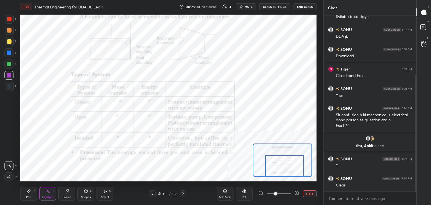
drag, startPoint x: 281, startPoint y: 164, endPoint x: 279, endPoint y: 174, distance: 9.7
click at [279, 174] on div at bounding box center [284, 166] width 39 height 22
click at [307, 192] on button "EXIT" at bounding box center [309, 193] width 13 height 7
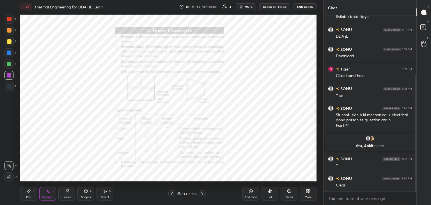
scroll to position [110, 0]
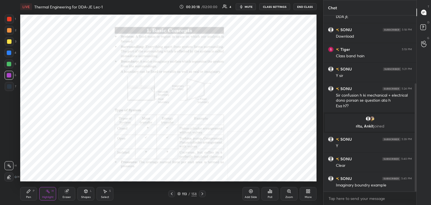
click at [84, 195] on div "Shapes L" at bounding box center [85, 193] width 17 height 13
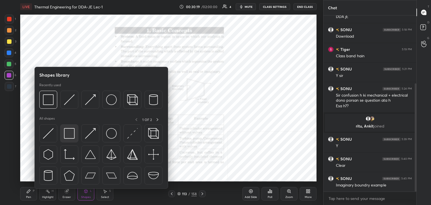
click at [70, 135] on img at bounding box center [69, 133] width 11 height 11
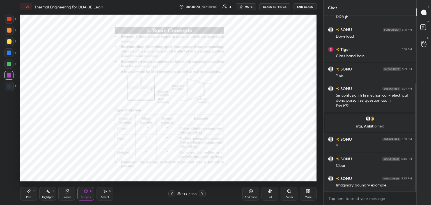
drag, startPoint x: 8, startPoint y: 85, endPoint x: 18, endPoint y: 96, distance: 15.1
click at [8, 85] on div at bounding box center [9, 86] width 4 height 4
click at [81, 192] on div "Shapes L" at bounding box center [85, 193] width 17 height 13
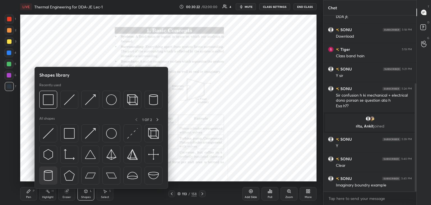
click at [52, 173] on img at bounding box center [48, 175] width 11 height 11
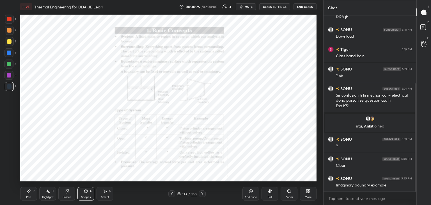
click at [50, 193] on div "Highlight H" at bounding box center [47, 193] width 17 height 13
click at [100, 188] on div "Select S" at bounding box center [104, 193] width 17 height 13
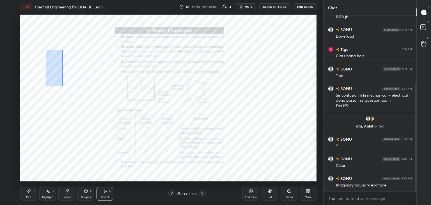
drag, startPoint x: 52, startPoint y: 66, endPoint x: 86, endPoint y: 136, distance: 77.7
click at [86, 136] on div "0 ° Undo Copy Duplicate Duplicate to new slide Delete" at bounding box center [168, 98] width 296 height 166
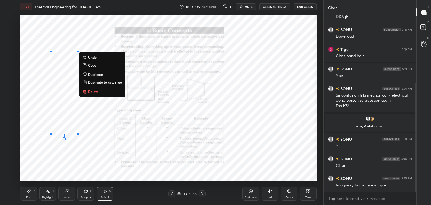
click at [93, 91] on p "Delete" at bounding box center [93, 91] width 10 height 4
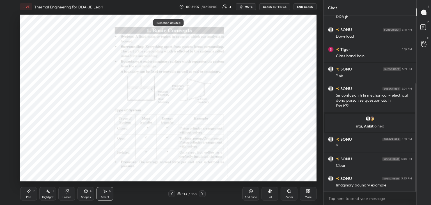
click at [51, 192] on div "Highlight H" at bounding box center [47, 193] width 17 height 13
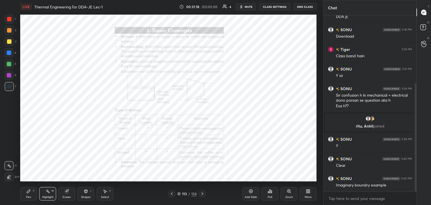
scroll to position [130, 0]
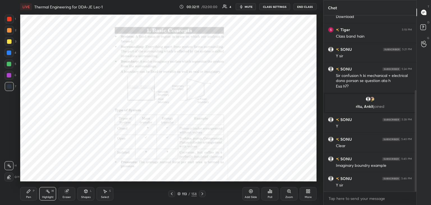
click at [201, 193] on icon at bounding box center [202, 193] width 4 height 4
click at [292, 193] on div "Zoom" at bounding box center [288, 193] width 17 height 13
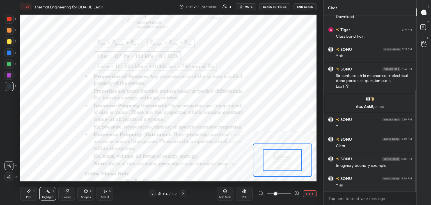
drag, startPoint x: 292, startPoint y: 193, endPoint x: 296, endPoint y: 193, distance: 4.5
click at [296, 193] on icon at bounding box center [297, 193] width 6 height 6
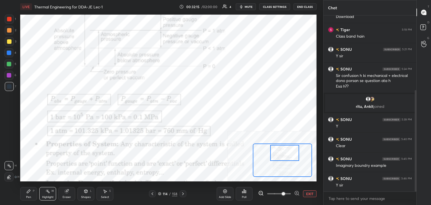
drag, startPoint x: 284, startPoint y: 153, endPoint x: 286, endPoint y: 149, distance: 5.0
click at [286, 148] on div at bounding box center [284, 153] width 29 height 16
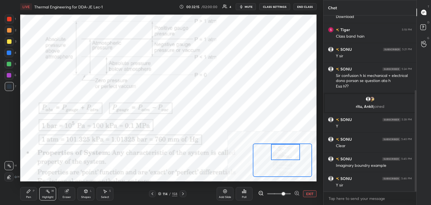
drag, startPoint x: 287, startPoint y: 151, endPoint x: 282, endPoint y: 144, distance: 8.2
click at [287, 146] on div at bounding box center [285, 152] width 29 height 16
click at [80, 192] on div "Shapes L" at bounding box center [85, 193] width 17 height 13
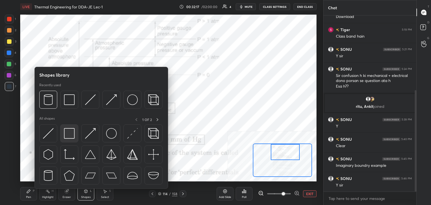
click at [61, 133] on div at bounding box center [69, 133] width 18 height 18
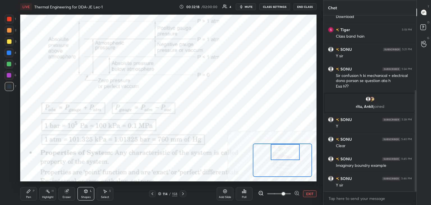
click at [10, 74] on div at bounding box center [9, 75] width 4 height 4
click at [12, 85] on div at bounding box center [9, 86] width 9 height 9
click at [50, 193] on div "Highlight H" at bounding box center [47, 193] width 17 height 13
drag, startPoint x: 100, startPoint y: 193, endPoint x: 104, endPoint y: 184, distance: 10.3
click at [100, 193] on div "Select S" at bounding box center [104, 193] width 17 height 13
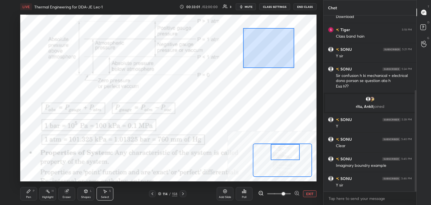
drag, startPoint x: 243, startPoint y: 28, endPoint x: 294, endPoint y: 68, distance: 64.5
click at [294, 68] on div "0 ° Undo Copy Duplicate Duplicate to new slide Delete" at bounding box center [140, 181] width 592 height 333
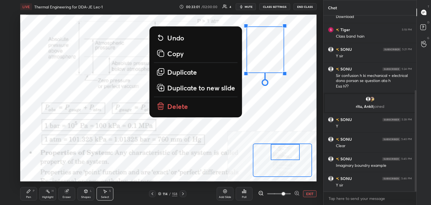
click at [181, 107] on p "Delete" at bounding box center [177, 106] width 21 height 9
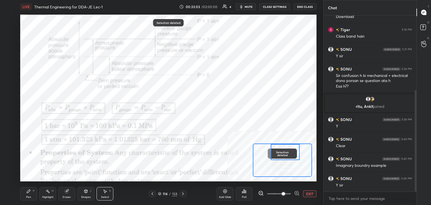
drag, startPoint x: 249, startPoint y: 6, endPoint x: 239, endPoint y: 16, distance: 13.9
click at [249, 6] on span "mute" at bounding box center [248, 7] width 8 height 4
click at [246, 6] on span "unmute" at bounding box center [248, 7] width 12 height 4
drag, startPoint x: 249, startPoint y: 7, endPoint x: 246, endPoint y: 17, distance: 10.3
click at [249, 7] on span "mute" at bounding box center [248, 7] width 8 height 4
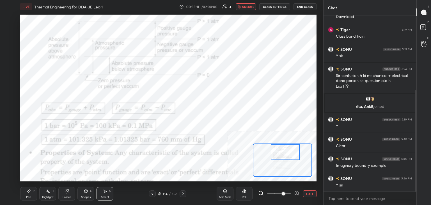
click at [244, 193] on div "Poll" at bounding box center [243, 193] width 17 height 13
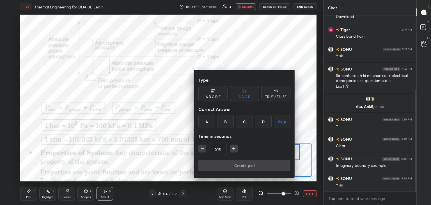
click at [261, 120] on div "D" at bounding box center [263, 121] width 17 height 13
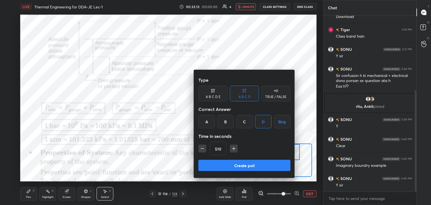
click at [237, 170] on button "Create poll" at bounding box center [244, 164] width 92 height 11
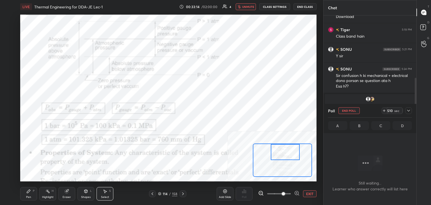
scroll to position [2, 2]
click at [309, 193] on button "EXIT" at bounding box center [309, 193] width 13 height 7
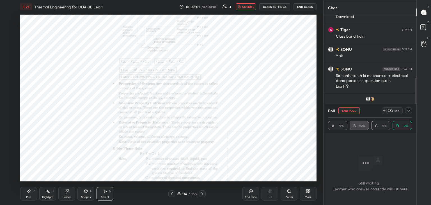
click at [350, 112] on button "End Poll" at bounding box center [348, 110] width 21 height 7
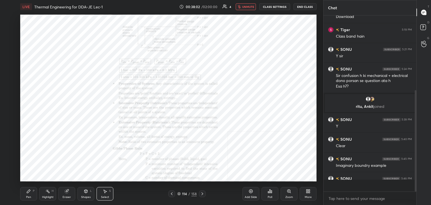
scroll to position [2, 2]
click at [269, 196] on div "Poll" at bounding box center [269, 196] width 4 height 3
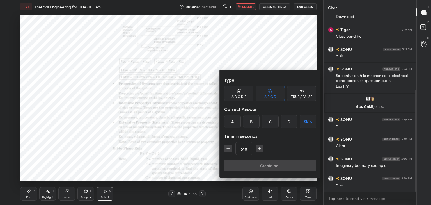
click at [269, 122] on div "C" at bounding box center [270, 121] width 17 height 13
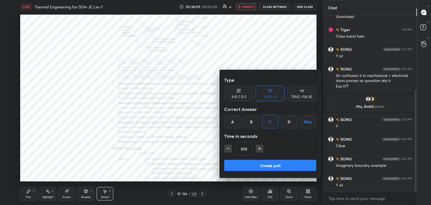
click at [255, 165] on button "Create poll" at bounding box center [270, 164] width 92 height 11
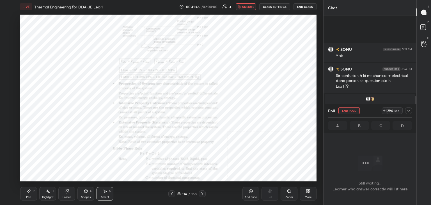
scroll to position [179, 0]
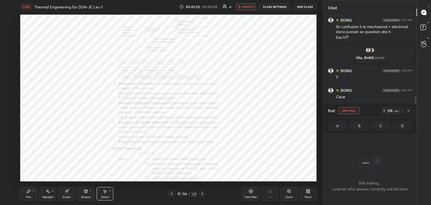
drag, startPoint x: 248, startPoint y: 8, endPoint x: 248, endPoint y: 13, distance: 4.8
click at [248, 8] on span "unmute" at bounding box center [248, 7] width 12 height 4
drag, startPoint x: 351, startPoint y: 110, endPoint x: 350, endPoint y: 116, distance: 6.5
click at [351, 110] on button "End Poll" at bounding box center [348, 110] width 21 height 7
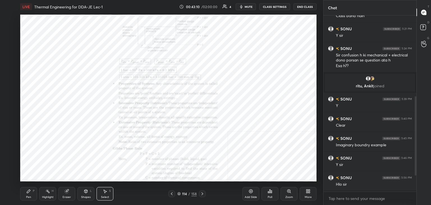
scroll to position [0, 0]
click at [49, 193] on rect at bounding box center [48, 191] width 3 height 3
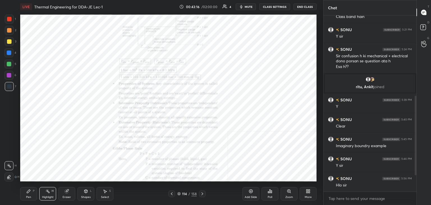
click at [414, 146] on div at bounding box center [414, 103] width 3 height 176
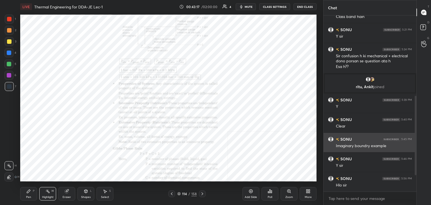
drag, startPoint x: 414, startPoint y: 147, endPoint x: 395, endPoint y: 147, distance: 18.8
click at [413, 155] on div at bounding box center [414, 103] width 3 height 176
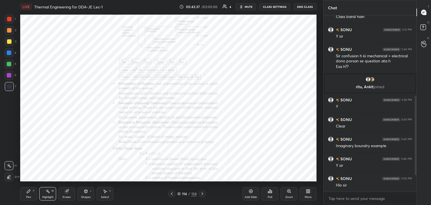
click at [288, 193] on icon at bounding box center [288, 191] width 4 height 4
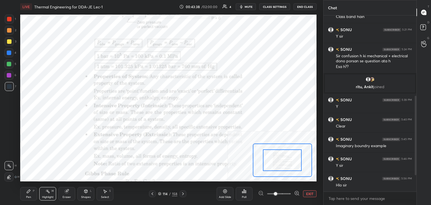
click at [297, 193] on icon at bounding box center [297, 193] width 6 height 6
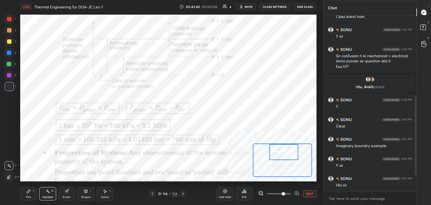
drag, startPoint x: 280, startPoint y: 158, endPoint x: 283, endPoint y: 150, distance: 7.7
click at [281, 147] on div at bounding box center [283, 152] width 29 height 16
click at [50, 194] on div "Highlight H" at bounding box center [47, 193] width 17 height 13
drag, startPoint x: 9, startPoint y: 78, endPoint x: 13, endPoint y: 76, distance: 4.9
click at [9, 77] on div at bounding box center [8, 75] width 9 height 9
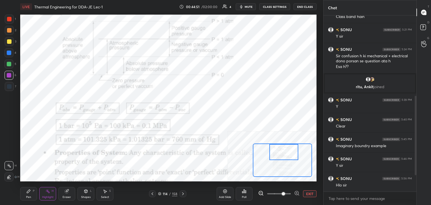
drag, startPoint x: 80, startPoint y: 196, endPoint x: 80, endPoint y: 188, distance: 8.1
click at [80, 197] on div "Shapes L" at bounding box center [85, 193] width 17 height 13
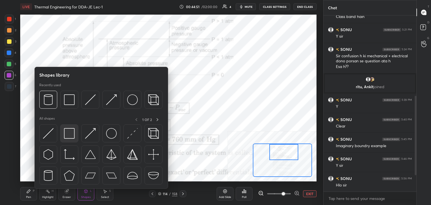
click at [65, 138] on img at bounding box center [69, 133] width 11 height 11
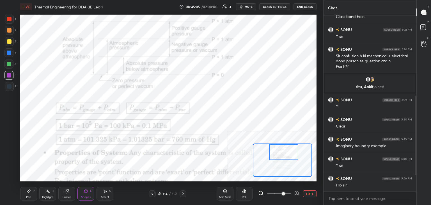
click at [52, 193] on div "Highlight H" at bounding box center [47, 193] width 17 height 13
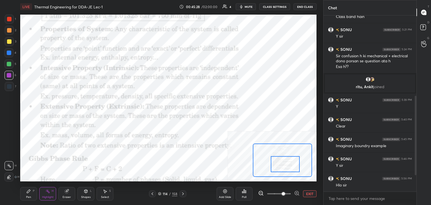
drag, startPoint x: 283, startPoint y: 156, endPoint x: 284, endPoint y: 168, distance: 12.1
click at [284, 168] on div at bounding box center [284, 164] width 29 height 16
click at [86, 192] on icon at bounding box center [85, 190] width 3 height 3
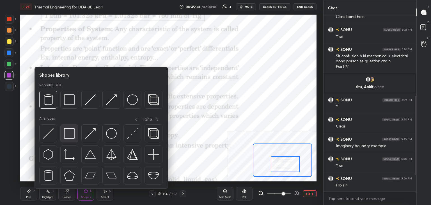
click at [73, 138] on img at bounding box center [69, 133] width 11 height 11
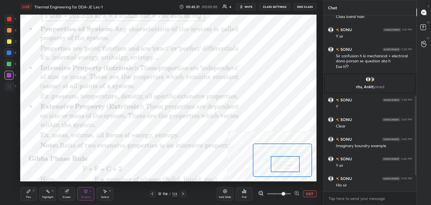
drag, startPoint x: 11, startPoint y: 20, endPoint x: 17, endPoint y: 21, distance: 6.8
click at [10, 20] on div at bounding box center [9, 19] width 4 height 4
click at [8, 74] on div at bounding box center [9, 75] width 4 height 4
drag, startPoint x: 11, startPoint y: 55, endPoint x: 17, endPoint y: 57, distance: 6.8
click at [10, 55] on div at bounding box center [8, 52] width 9 height 9
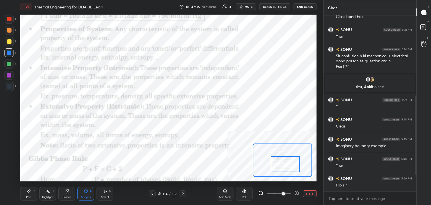
click at [9, 75] on div at bounding box center [9, 75] width 4 height 4
drag, startPoint x: 44, startPoint y: 195, endPoint x: 45, endPoint y: 191, distance: 4.0
click at [44, 195] on div "Highlight" at bounding box center [47, 196] width 11 height 3
drag, startPoint x: 87, startPoint y: 195, endPoint x: 86, endPoint y: 189, distance: 5.7
click at [87, 195] on div "Shapes" at bounding box center [86, 196] width 10 height 3
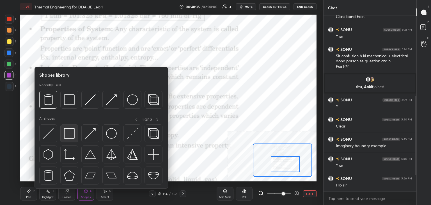
click at [65, 135] on img at bounding box center [69, 133] width 11 height 11
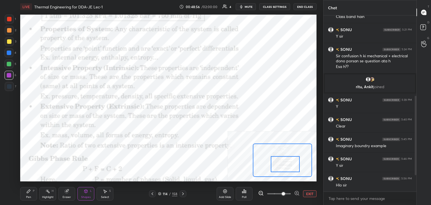
click at [35, 195] on div "Pen P" at bounding box center [28, 193] width 17 height 13
click at [10, 52] on div at bounding box center [9, 52] width 4 height 4
click at [10, 64] on div at bounding box center [9, 64] width 4 height 4
click at [257, 144] on div "Setting up your live class Poll for secs No correct answer Start poll" at bounding box center [168, 98] width 296 height 166
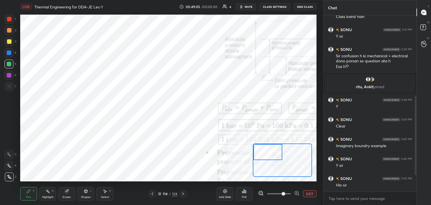
click at [308, 192] on button "EXIT" at bounding box center [309, 193] width 13 height 7
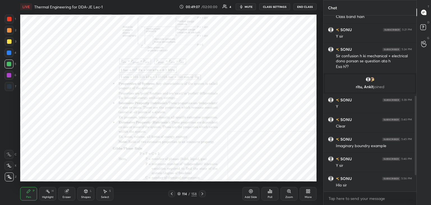
click at [85, 192] on icon at bounding box center [85, 190] width 3 height 3
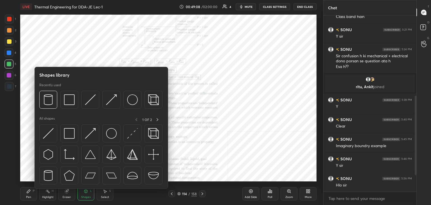
drag, startPoint x: 26, startPoint y: 191, endPoint x: 31, endPoint y: 186, distance: 7.3
click at [27, 189] on div "Pen P" at bounding box center [28, 193] width 17 height 13
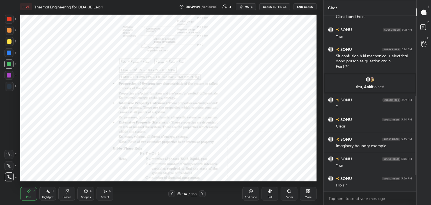
click at [87, 192] on div "Shapes L" at bounding box center [85, 193] width 17 height 13
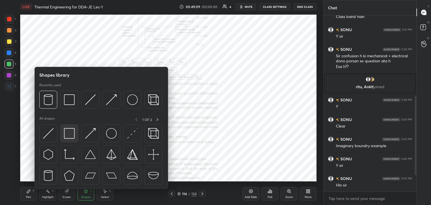
click at [73, 139] on div at bounding box center [69, 133] width 18 height 18
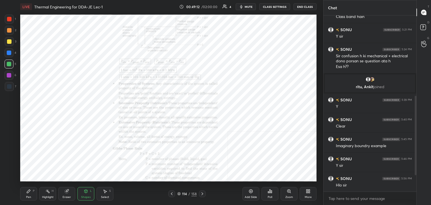
click at [31, 190] on div "Pen P" at bounding box center [28, 193] width 17 height 13
click at [9, 75] on div at bounding box center [9, 75] width 4 height 4
click at [74, 191] on div "Eraser" at bounding box center [66, 193] width 17 height 13
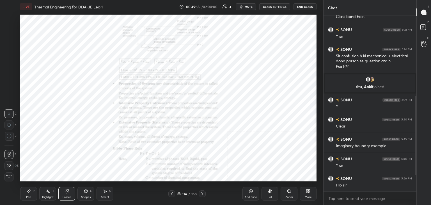
click at [90, 193] on div "Shapes L" at bounding box center [85, 193] width 17 height 13
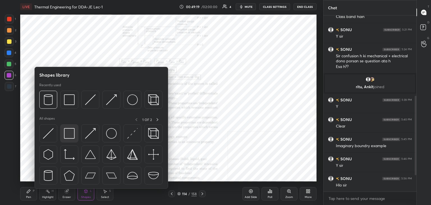
click at [73, 135] on img at bounding box center [69, 133] width 11 height 11
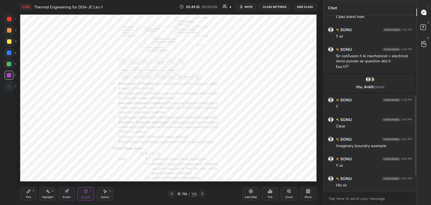
drag, startPoint x: 27, startPoint y: 191, endPoint x: 31, endPoint y: 189, distance: 4.5
click at [27, 191] on icon at bounding box center [28, 190] width 3 height 3
drag, startPoint x: 44, startPoint y: 195, endPoint x: 47, endPoint y: 192, distance: 4.4
click at [44, 195] on div "Highlight" at bounding box center [47, 196] width 11 height 3
click at [294, 195] on div "Zoom" at bounding box center [288, 193] width 17 height 13
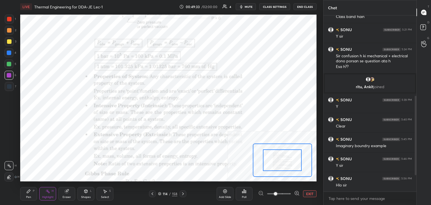
click at [298, 193] on icon at bounding box center [297, 193] width 4 height 4
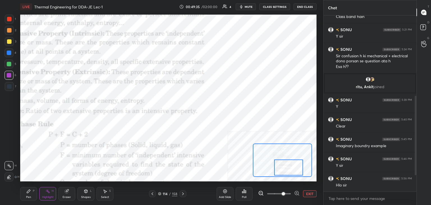
drag, startPoint x: 295, startPoint y: 164, endPoint x: 274, endPoint y: 160, distance: 21.4
click at [299, 171] on div at bounding box center [288, 167] width 29 height 16
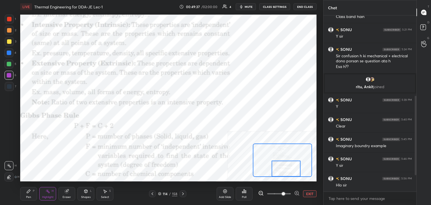
drag, startPoint x: 278, startPoint y: 165, endPoint x: 276, endPoint y: 169, distance: 4.5
click at [276, 169] on div at bounding box center [285, 168] width 29 height 16
click at [87, 195] on div "Shapes L" at bounding box center [85, 193] width 17 height 13
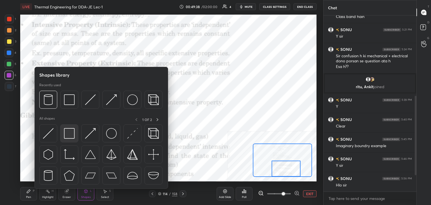
click at [67, 137] on img at bounding box center [69, 133] width 11 height 11
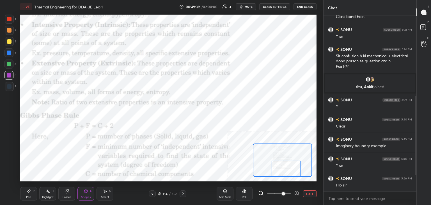
click at [11, 17] on div at bounding box center [9, 19] width 4 height 4
click at [50, 193] on div "Highlight H" at bounding box center [47, 193] width 17 height 13
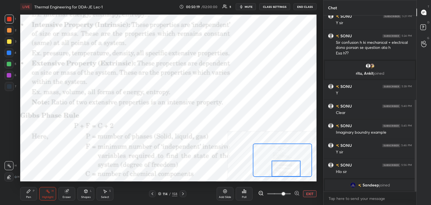
drag, startPoint x: 13, startPoint y: 72, endPoint x: 16, endPoint y: 73, distance: 3.6
click at [12, 72] on div at bounding box center [8, 75] width 9 height 9
click at [85, 195] on div "Shapes L" at bounding box center [85, 193] width 17 height 13
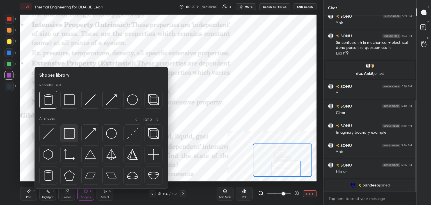
click at [74, 132] on img at bounding box center [69, 133] width 11 height 11
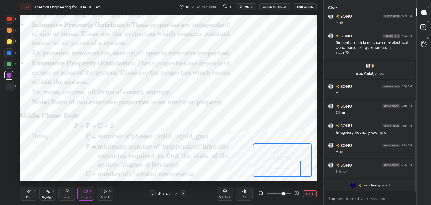
click at [107, 193] on div "Select S" at bounding box center [104, 193] width 17 height 13
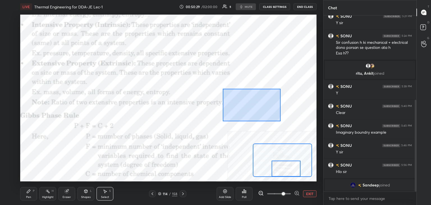
drag, startPoint x: 222, startPoint y: 89, endPoint x: 280, endPoint y: 120, distance: 65.5
click at [280, 121] on div "0 ° Undo Copy Duplicate Duplicate to new slide Delete" at bounding box center [131, 14] width 592 height 333
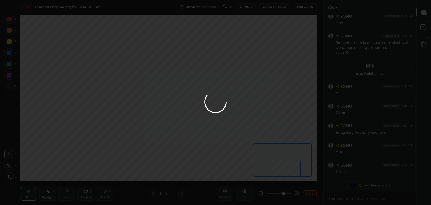
click at [45, 197] on div at bounding box center [215, 102] width 431 height 205
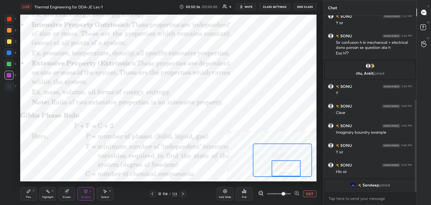
click at [49, 195] on div "Highlight" at bounding box center [47, 196] width 11 height 3
click at [414, 152] on div at bounding box center [415, 146] width 2 height 92
drag, startPoint x: 415, startPoint y: 151, endPoint x: 414, endPoint y: 159, distance: 8.2
click at [414, 158] on div at bounding box center [414, 103] width 3 height 176
click at [64, 196] on div "Eraser" at bounding box center [67, 196] width 8 height 3
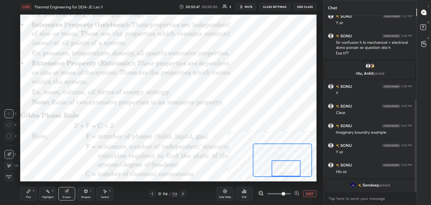
click at [48, 196] on div "Highlight" at bounding box center [47, 196] width 11 height 3
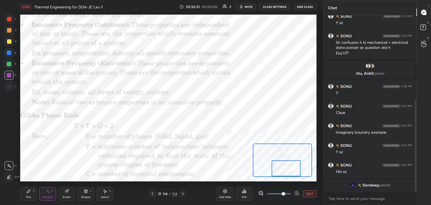
click at [88, 194] on div "Shapes L" at bounding box center [85, 193] width 17 height 13
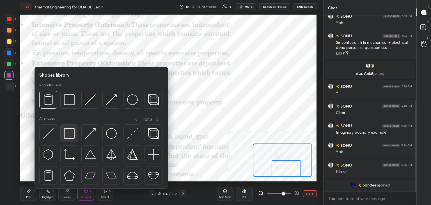
click at [71, 136] on img at bounding box center [69, 133] width 11 height 11
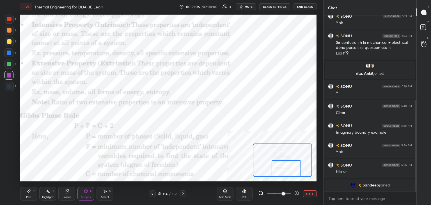
click at [182, 193] on icon at bounding box center [183, 193] width 4 height 4
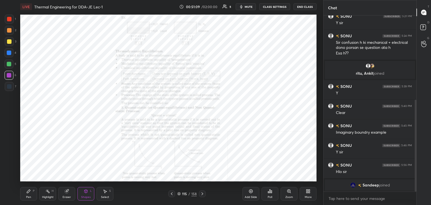
click at [291, 195] on div "Zoom" at bounding box center [288, 193] width 17 height 13
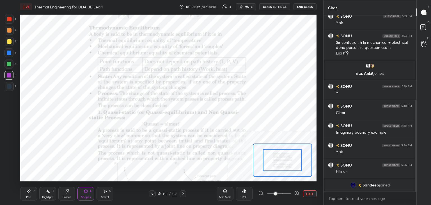
click at [297, 193] on icon at bounding box center [297, 193] width 6 height 6
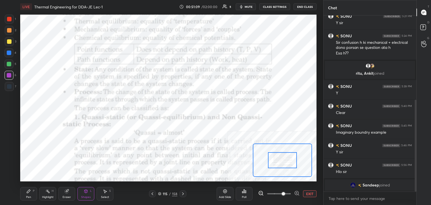
click at [297, 193] on icon at bounding box center [297, 193] width 6 height 6
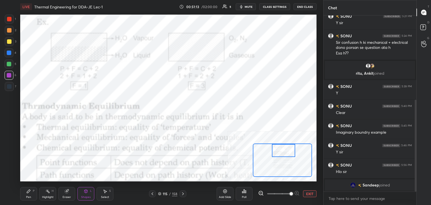
drag, startPoint x: 284, startPoint y: 159, endPoint x: 285, endPoint y: 149, distance: 10.4
click at [285, 149] on div at bounding box center [283, 150] width 23 height 13
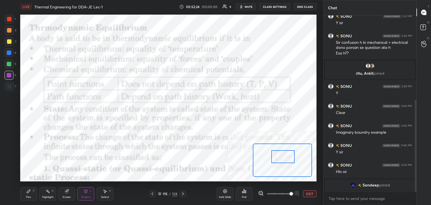
drag, startPoint x: 277, startPoint y: 151, endPoint x: 275, endPoint y: 156, distance: 4.7
click at [276, 157] on div at bounding box center [282, 156] width 23 height 13
drag, startPoint x: 10, startPoint y: 19, endPoint x: 11, endPoint y: 25, distance: 5.9
click at [10, 19] on div at bounding box center [9, 19] width 4 height 4
click at [10, 75] on div at bounding box center [9, 75] width 4 height 4
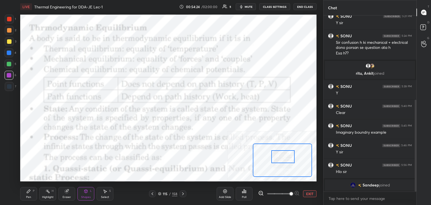
drag, startPoint x: 10, startPoint y: 32, endPoint x: 16, endPoint y: 31, distance: 6.5
click at [10, 32] on div at bounding box center [9, 30] width 4 height 4
click at [9, 53] on div at bounding box center [9, 52] width 4 height 4
drag, startPoint x: 7, startPoint y: 75, endPoint x: 18, endPoint y: 71, distance: 11.3
click at [8, 75] on div at bounding box center [9, 75] width 4 height 4
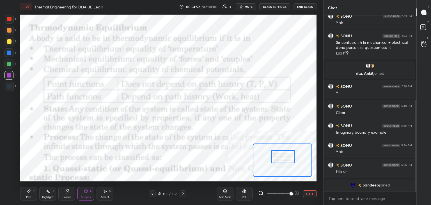
click at [11, 62] on div at bounding box center [8, 63] width 9 height 9
click at [11, 55] on div at bounding box center [8, 52] width 9 height 9
click at [52, 193] on div "Highlight H" at bounding box center [47, 193] width 17 height 13
click at [84, 197] on div "Shapes" at bounding box center [86, 196] width 10 height 3
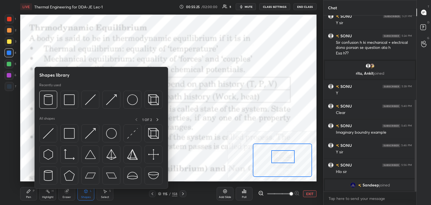
click at [31, 191] on icon at bounding box center [28, 191] width 4 height 4
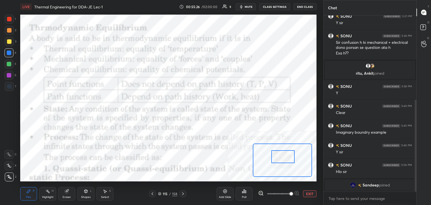
click at [8, 88] on div at bounding box center [9, 86] width 4 height 4
click at [92, 189] on div "Shapes L" at bounding box center [85, 193] width 17 height 13
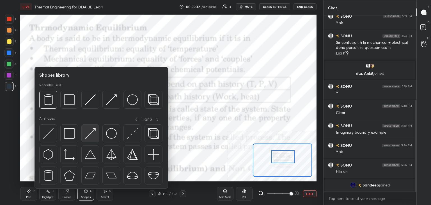
click at [87, 133] on img at bounding box center [90, 133] width 11 height 11
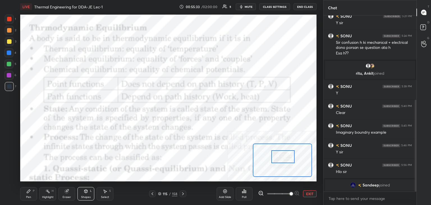
click at [12, 54] on div at bounding box center [8, 52] width 9 height 9
click at [31, 196] on div "Pen" at bounding box center [28, 196] width 5 height 3
click at [12, 76] on div at bounding box center [8, 75] width 9 height 9
click at [8, 52] on div at bounding box center [8, 52] width 9 height 9
click at [11, 18] on div at bounding box center [9, 19] width 4 height 4
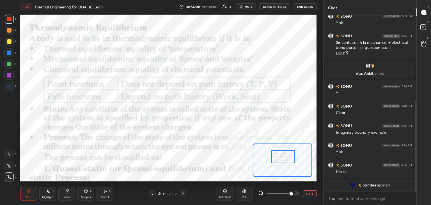
click at [105, 191] on icon at bounding box center [105, 190] width 3 height 3
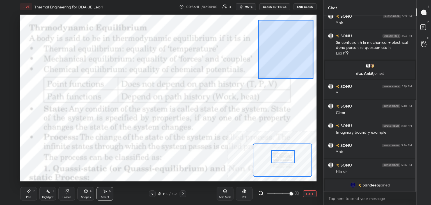
drag, startPoint x: 258, startPoint y: 20, endPoint x: 311, endPoint y: 78, distance: 78.4
click at [313, 79] on div "0 ° Undo Copy Duplicate Duplicate to new slide Delete" at bounding box center [161, 144] width 740 height 416
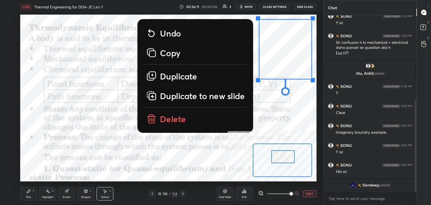
drag, startPoint x: 182, startPoint y: 119, endPoint x: 205, endPoint y: 90, distance: 37.7
click at [182, 119] on p "Delete" at bounding box center [173, 118] width 26 height 11
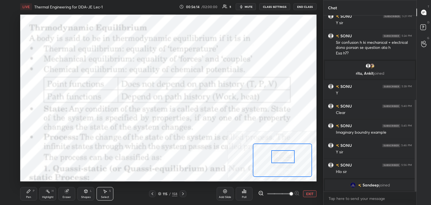
click at [50, 195] on div "Highlight" at bounding box center [47, 196] width 11 height 3
click at [10, 49] on div at bounding box center [8, 52] width 9 height 9
click at [87, 196] on div "Shapes" at bounding box center [86, 196] width 10 height 3
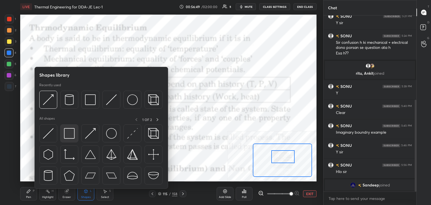
click at [71, 134] on img at bounding box center [69, 133] width 11 height 11
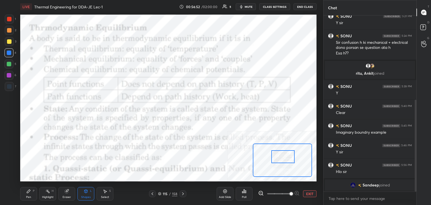
click at [10, 77] on div at bounding box center [9, 75] width 4 height 4
click at [9, 54] on div at bounding box center [9, 52] width 4 height 4
click at [52, 194] on div "Highlight H" at bounding box center [47, 193] width 17 height 13
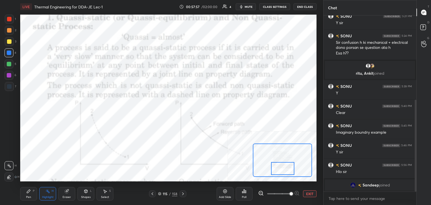
drag, startPoint x: 285, startPoint y: 161, endPoint x: 285, endPoint y: 168, distance: 7.0
click at [284, 173] on div at bounding box center [282, 168] width 23 height 13
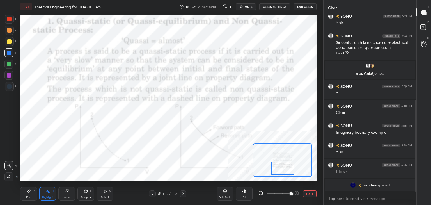
drag, startPoint x: 86, startPoint y: 193, endPoint x: 85, endPoint y: 189, distance: 3.7
click at [86, 193] on div "Shapes L" at bounding box center [85, 193] width 17 height 13
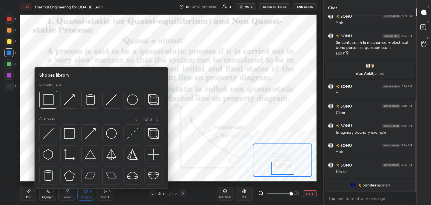
click at [69, 142] on div at bounding box center [101, 155] width 124 height 63
click at [70, 129] on img at bounding box center [69, 133] width 11 height 11
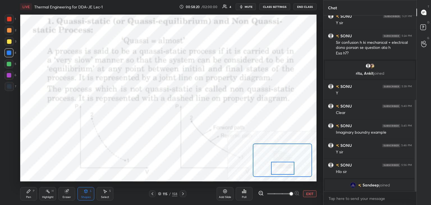
click at [9, 78] on div at bounding box center [8, 75] width 9 height 9
drag, startPoint x: 11, startPoint y: 20, endPoint x: 17, endPoint y: 18, distance: 5.6
click at [11, 20] on div at bounding box center [9, 19] width 4 height 4
click at [8, 73] on div at bounding box center [9, 75] width 4 height 4
click at [46, 194] on div "Highlight H" at bounding box center [47, 193] width 17 height 13
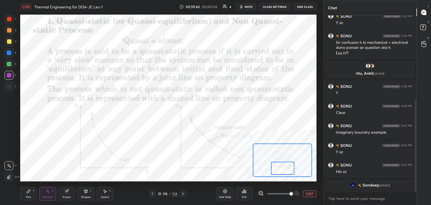
drag, startPoint x: 314, startPoint y: 193, endPoint x: 305, endPoint y: 184, distance: 12.3
click at [313, 193] on button "EXIT" at bounding box center [309, 193] width 13 height 7
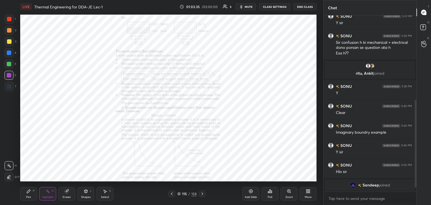
click at [305, 6] on button "End Class" at bounding box center [304, 6] width 23 height 7
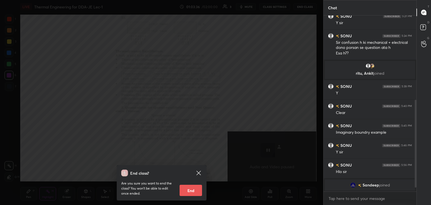
click at [195, 188] on button "End" at bounding box center [190, 189] width 22 height 11
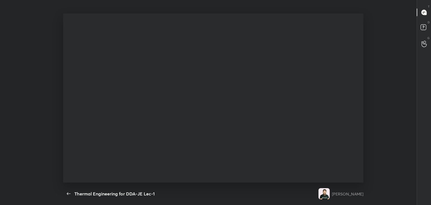
scroll to position [0, 0]
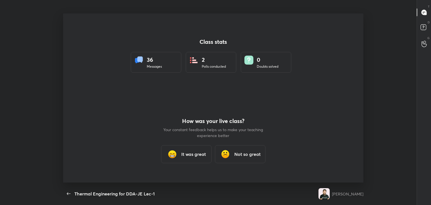
click at [176, 152] on img at bounding box center [171, 153] width 11 height 11
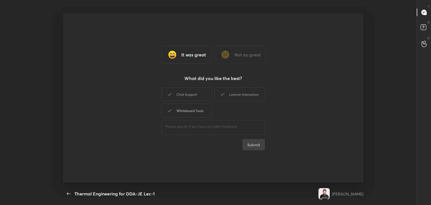
drag, startPoint x: 192, startPoint y: 114, endPoint x: 194, endPoint y: 105, distance: 9.2
click at [192, 113] on div "Whiteboard Tools" at bounding box center [186, 110] width 50 height 14
click at [196, 96] on div "Chat Support" at bounding box center [186, 94] width 50 height 14
click at [236, 93] on div "Learner Interaction" at bounding box center [239, 94] width 50 height 14
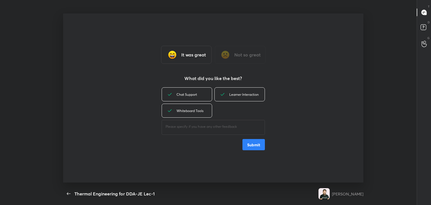
click at [251, 146] on button "Submit" at bounding box center [253, 144] width 22 height 11
